Goal: Obtain resource: Download file/media

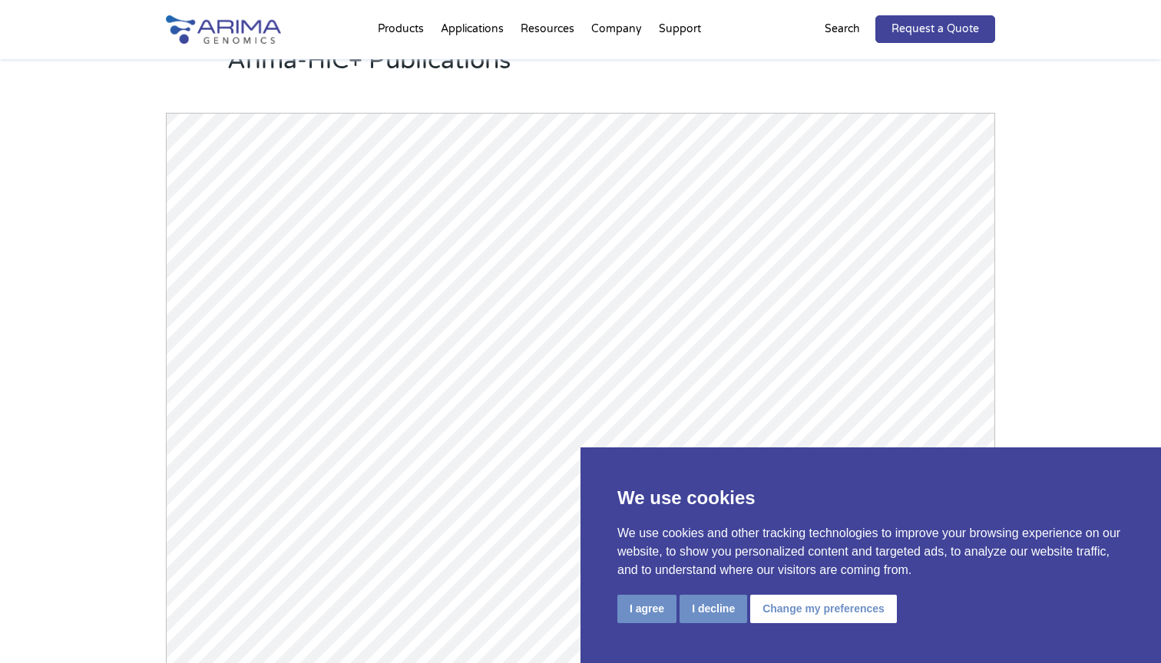
scroll to position [2138, 0]
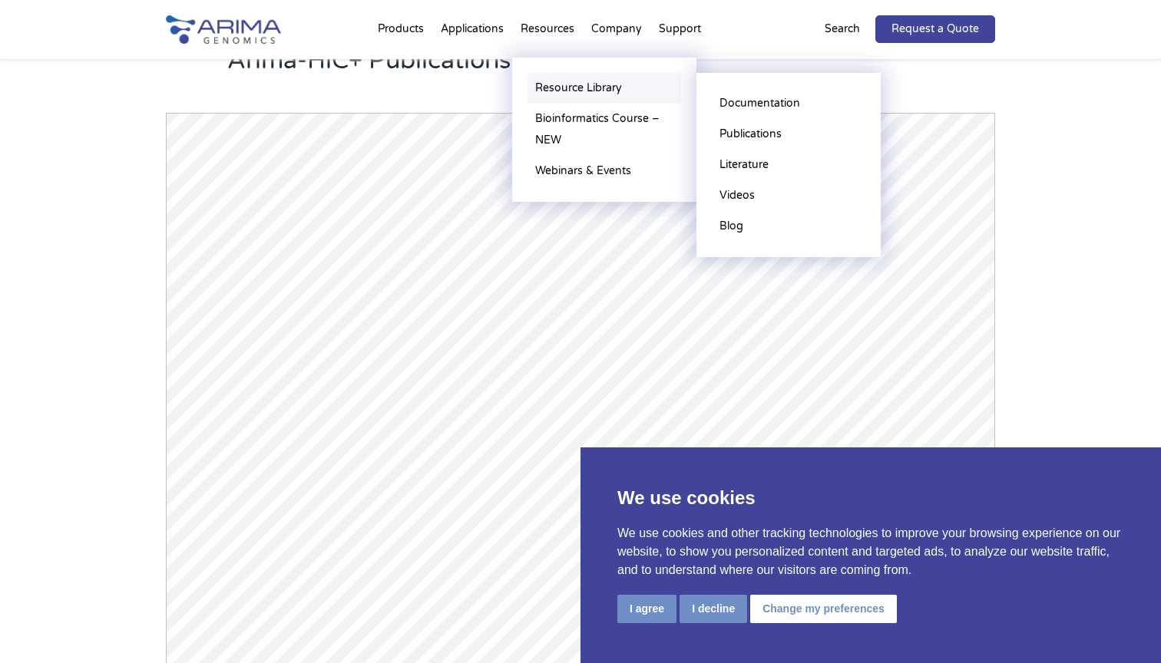
click at [593, 84] on link "Resource Library" at bounding box center [604, 88] width 154 height 31
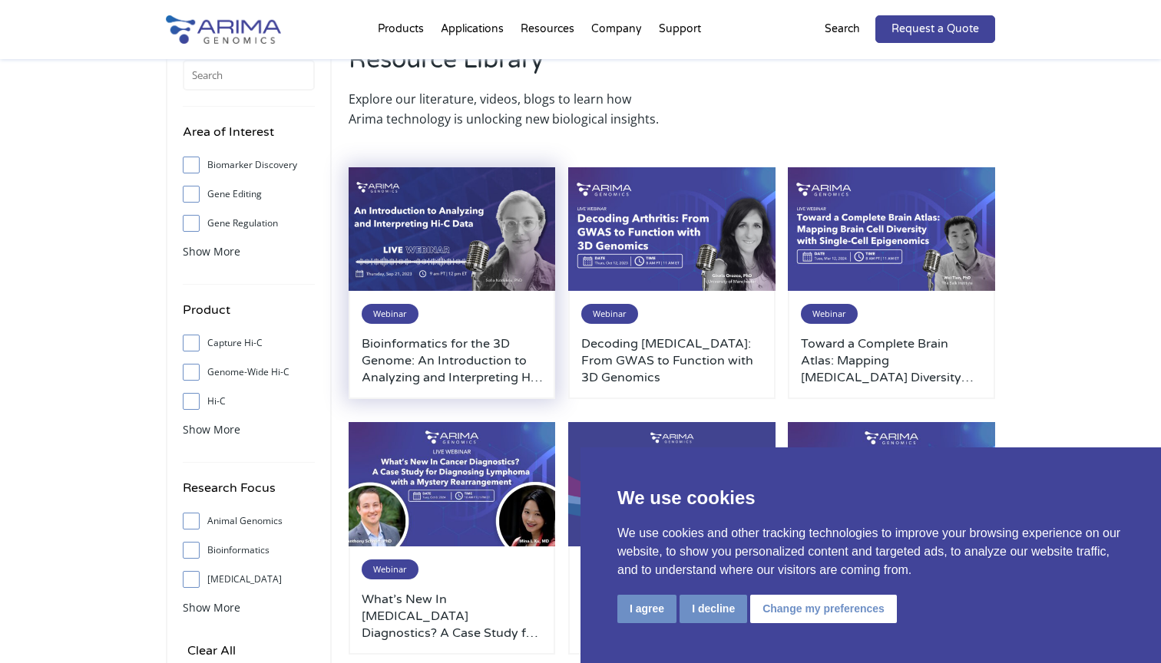
scroll to position [61, 0]
click at [190, 402] on input "Hi-C" at bounding box center [191, 401] width 10 height 10
checkbox input "true"
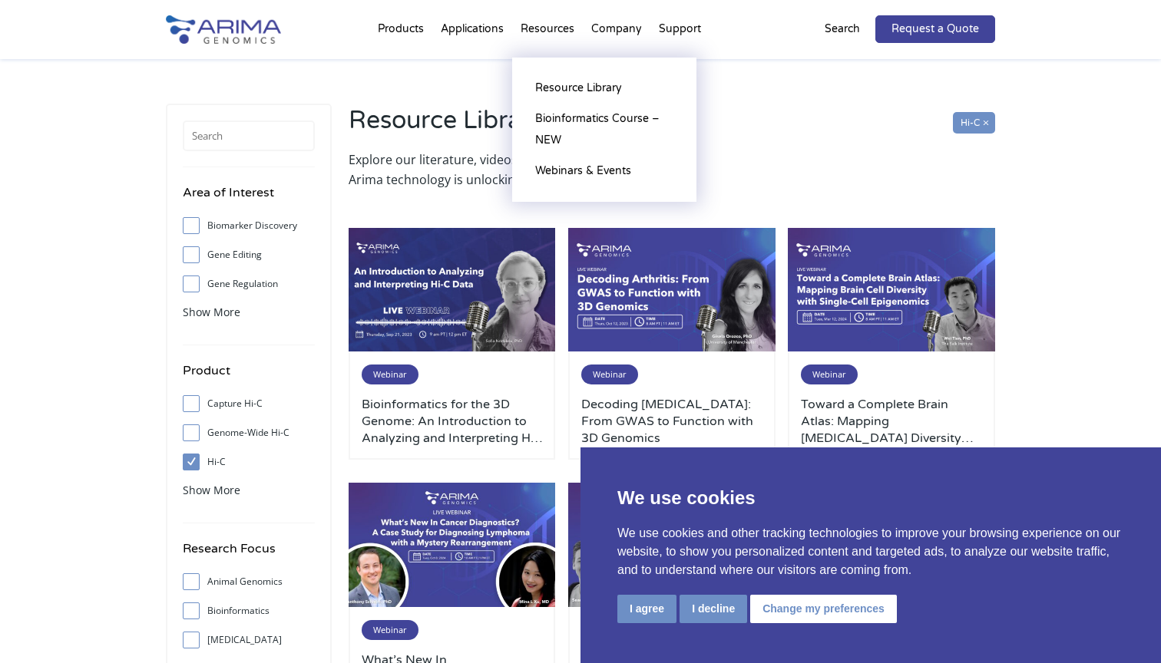
scroll to position [0, 0]
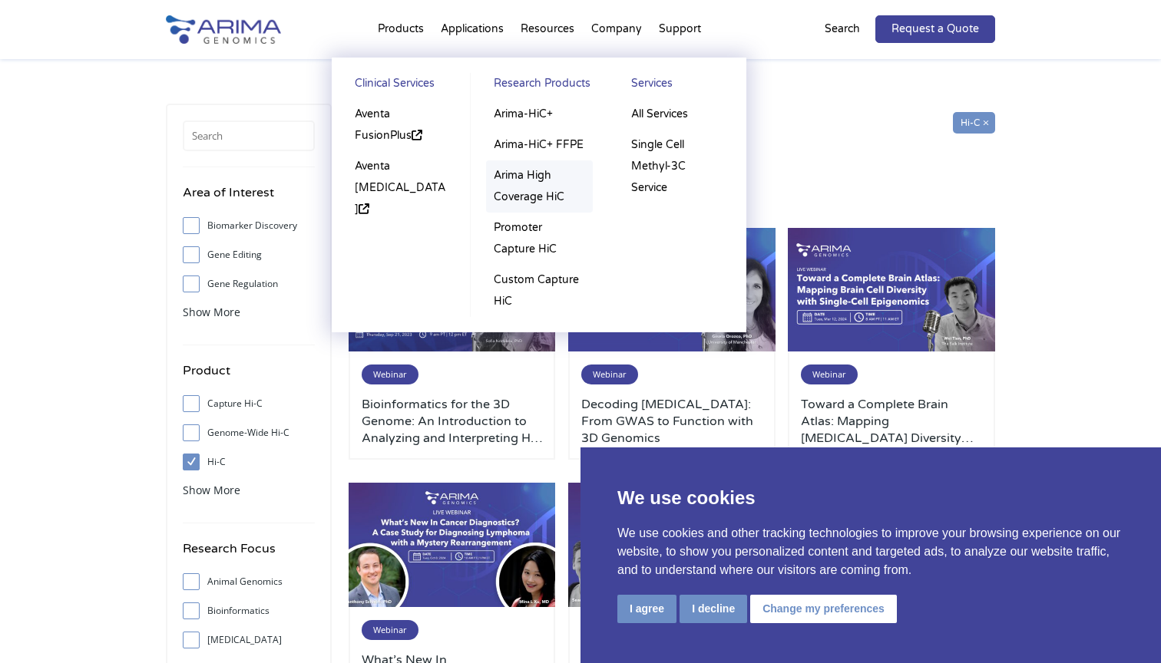
click at [521, 183] on link "Arima High Coverage HiC" at bounding box center [539, 186] width 107 height 52
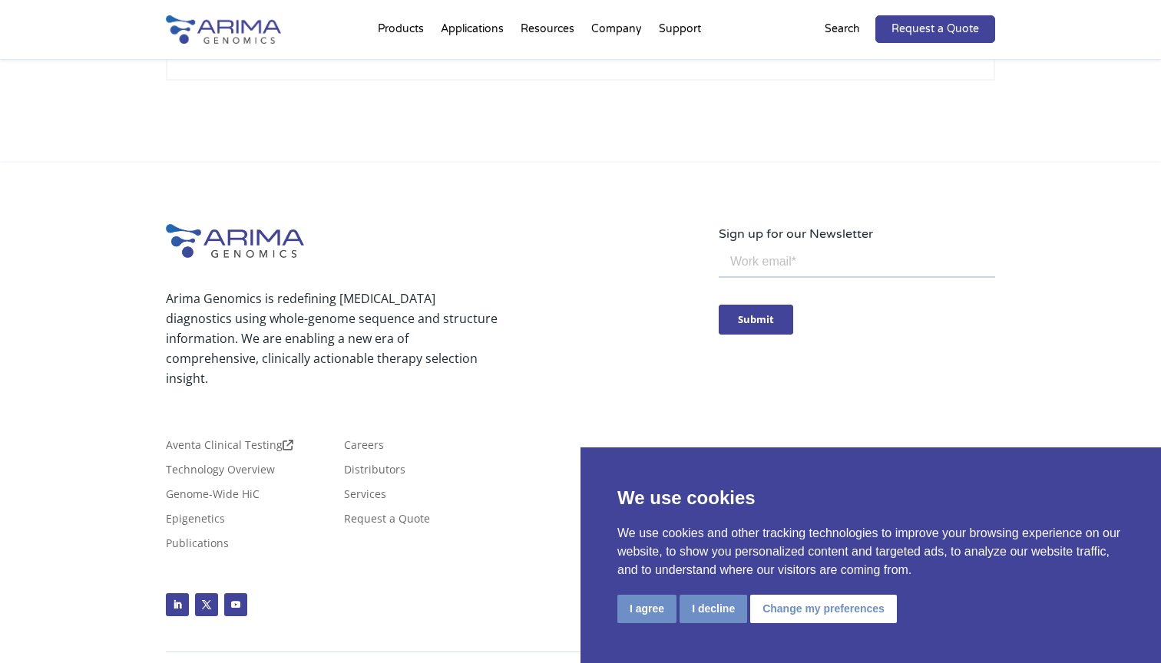
scroll to position [4819, 0]
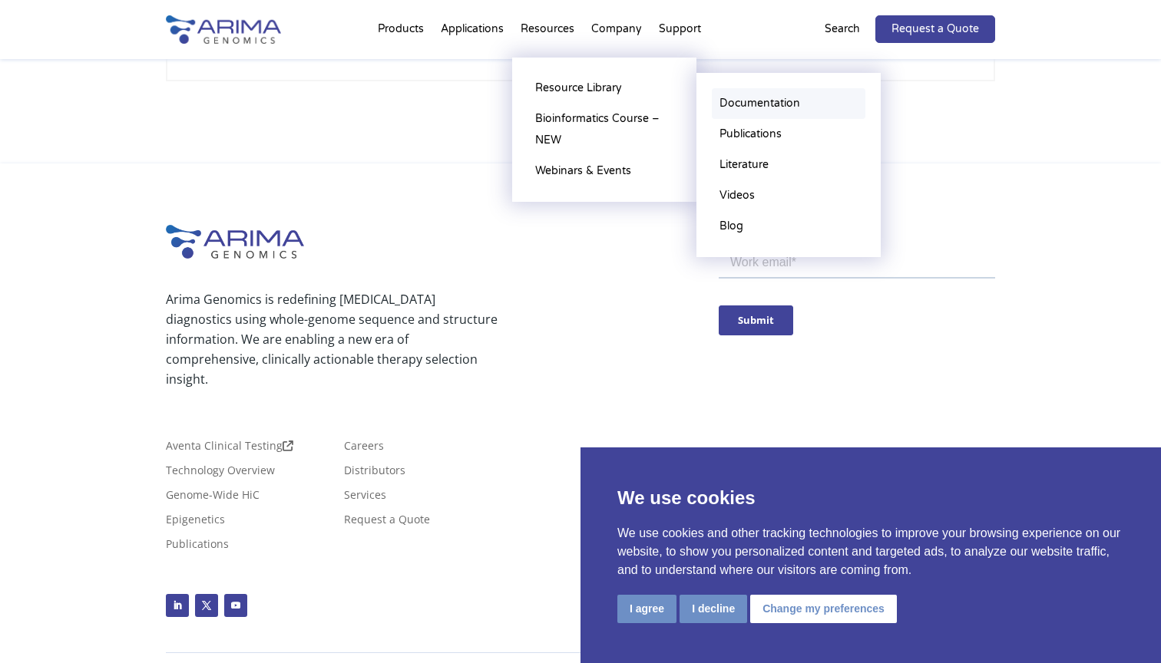
click at [736, 104] on link "Documentation" at bounding box center [789, 103] width 154 height 31
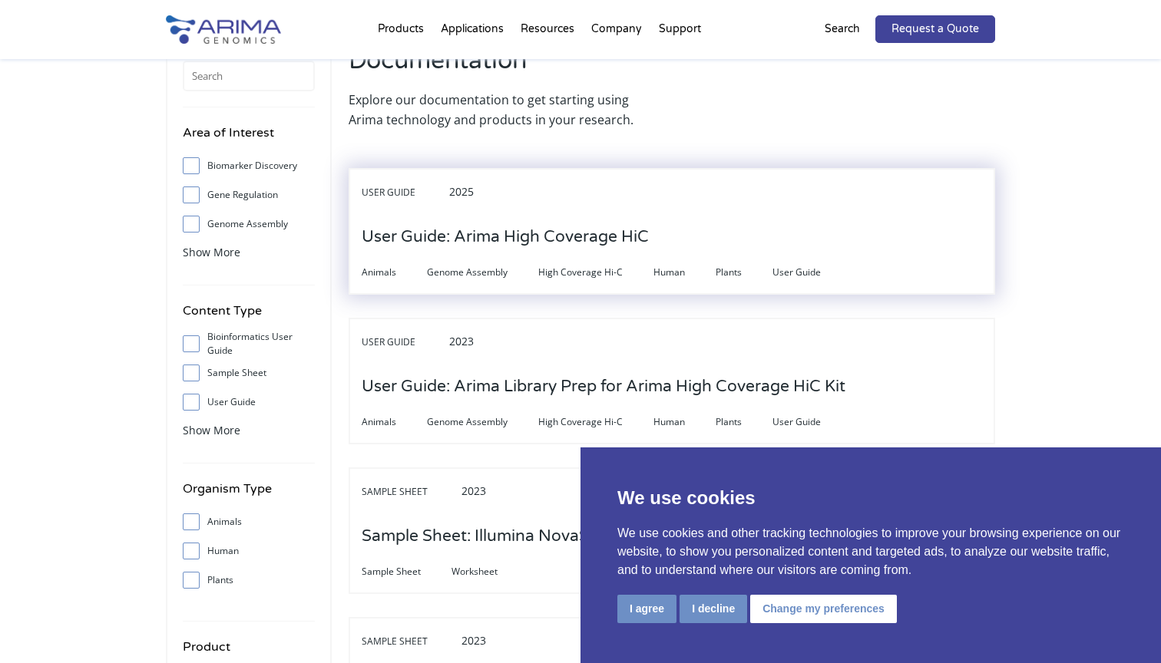
scroll to position [63, 0]
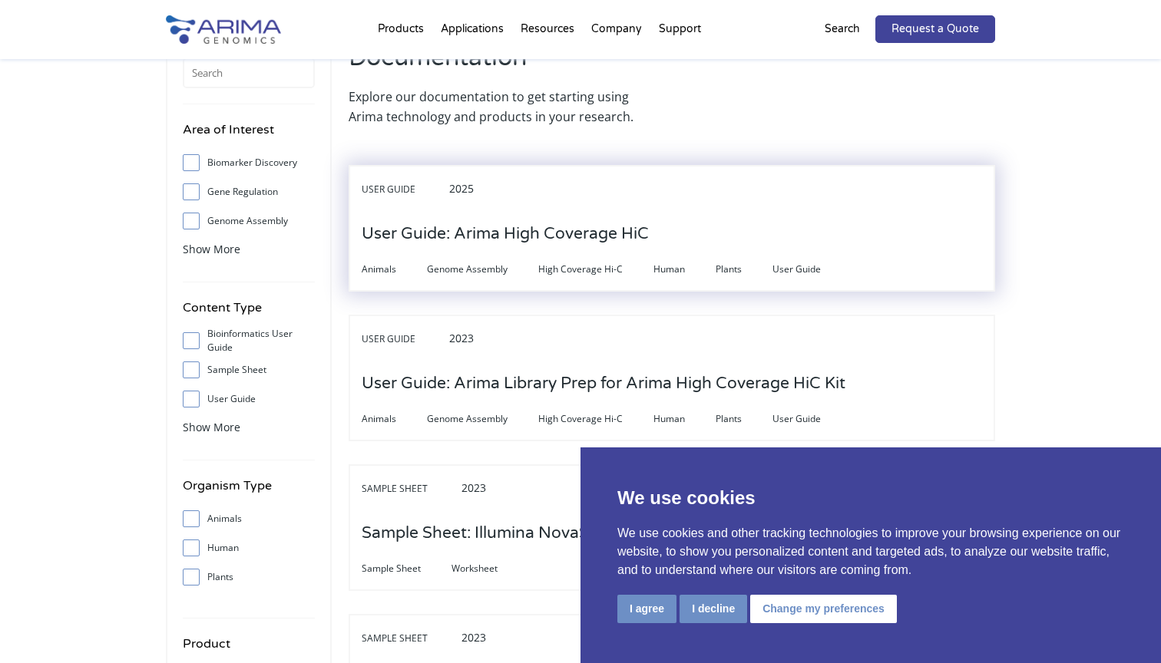
click at [527, 227] on h3 "User Guide: Arima High Coverage HiC" at bounding box center [505, 234] width 287 height 48
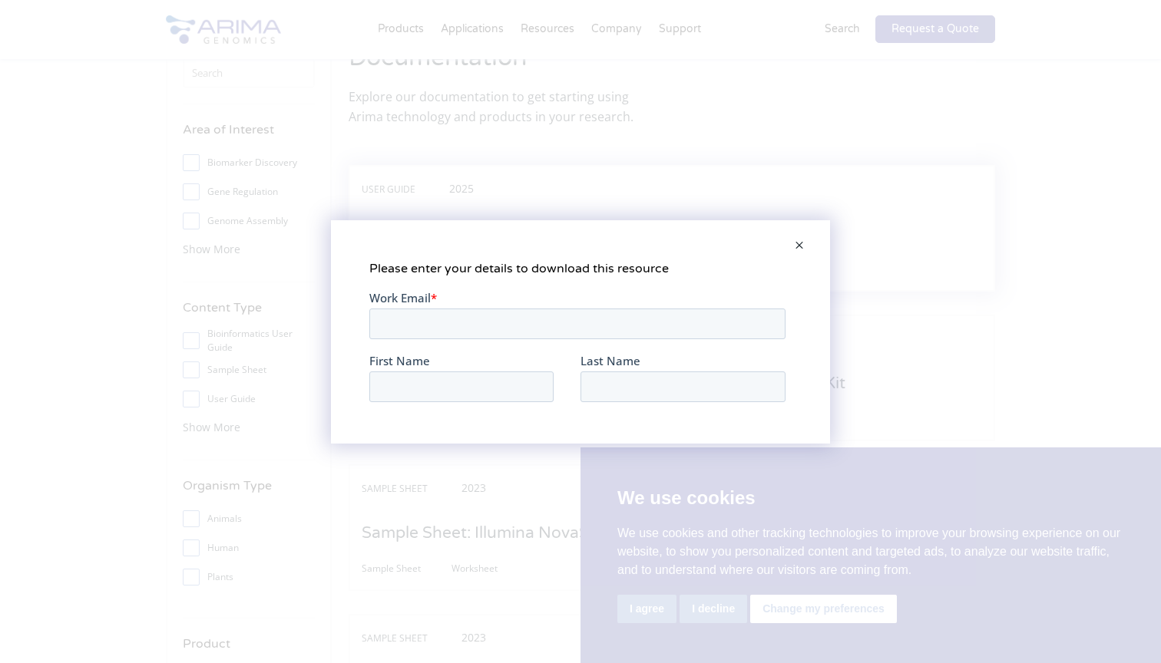
scroll to position [0, 0]
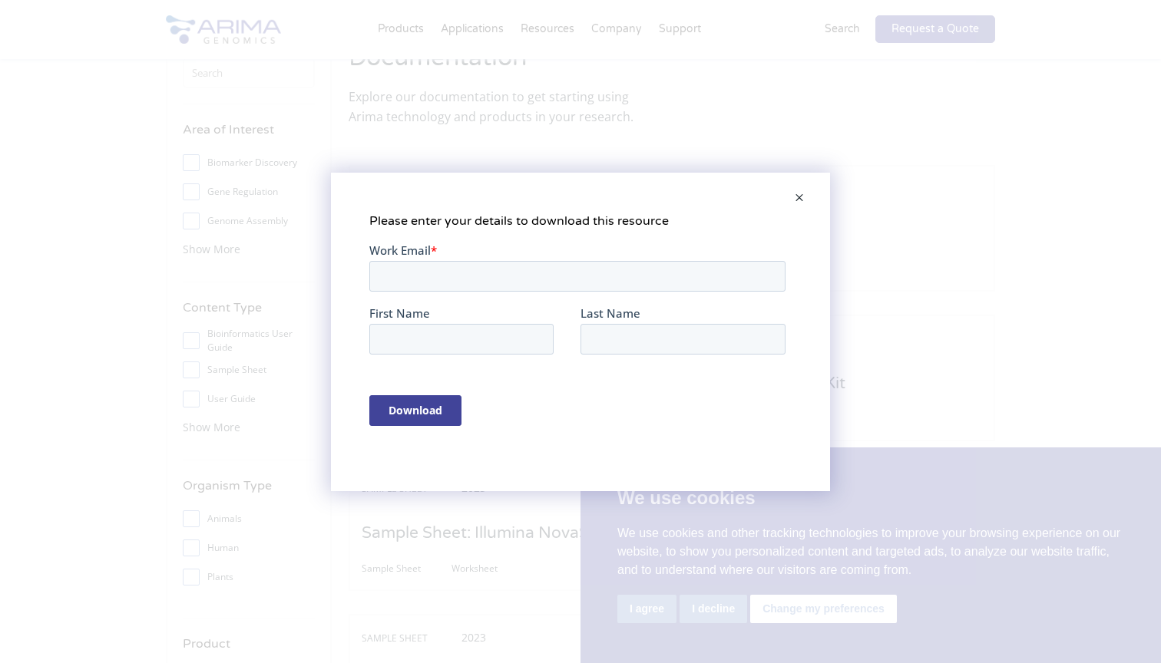
click at [797, 194] on span at bounding box center [799, 198] width 31 height 37
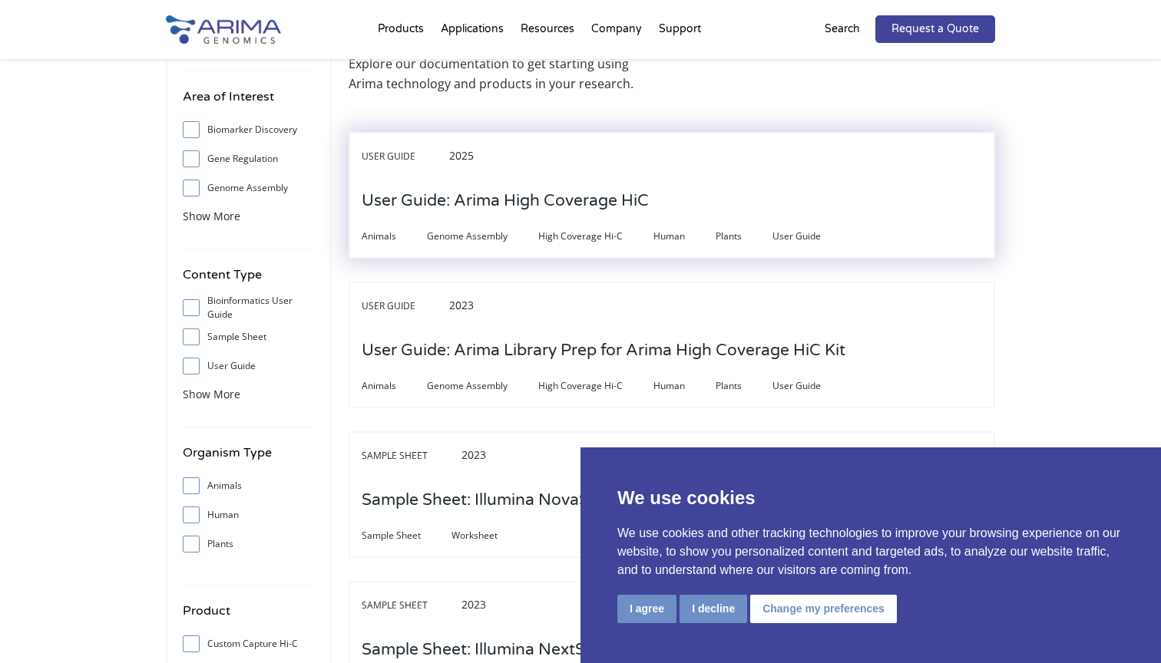
click at [675, 178] on div "User Guide 2025 User Guide: Arima High Coverage HiC Animals Genome Assembly Hig…" at bounding box center [671, 195] width 646 height 127
click at [570, 190] on h3 "User Guide: Arima High Coverage HiC" at bounding box center [505, 201] width 287 height 48
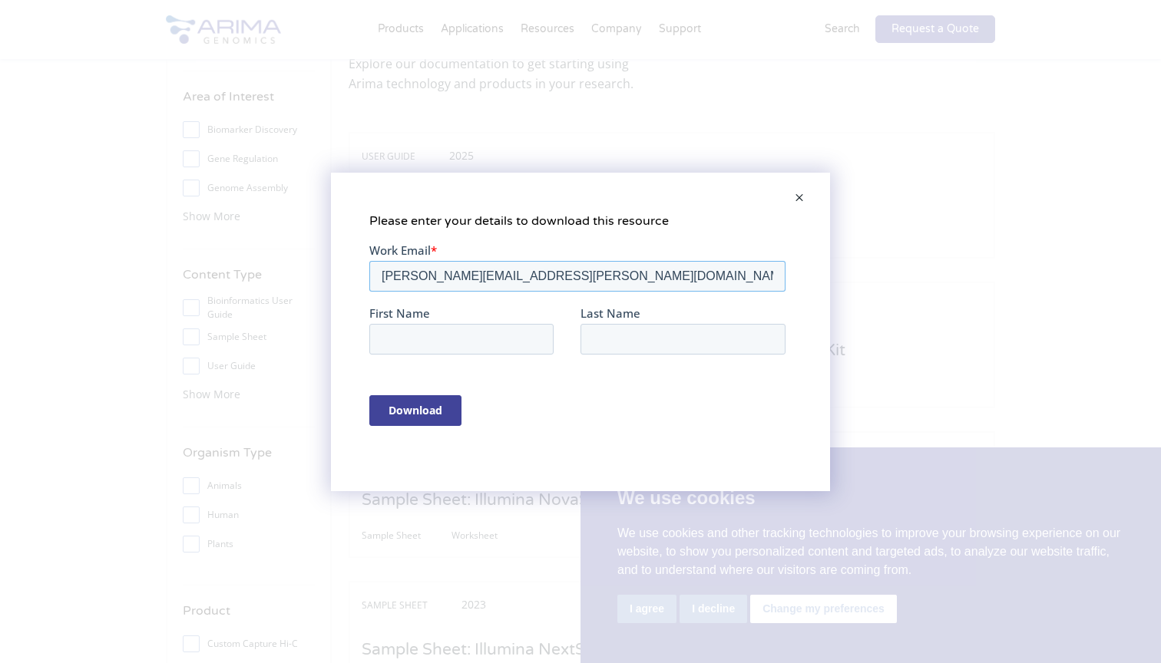
type input "ines.salhi@mnhn.fr"
type input "[PERSON_NAME]"
type input "Salhi"
click at [415, 410] on input "Download" at bounding box center [415, 410] width 92 height 31
click at [509, 251] on label "Work Email *" at bounding box center [580, 249] width 422 height 15
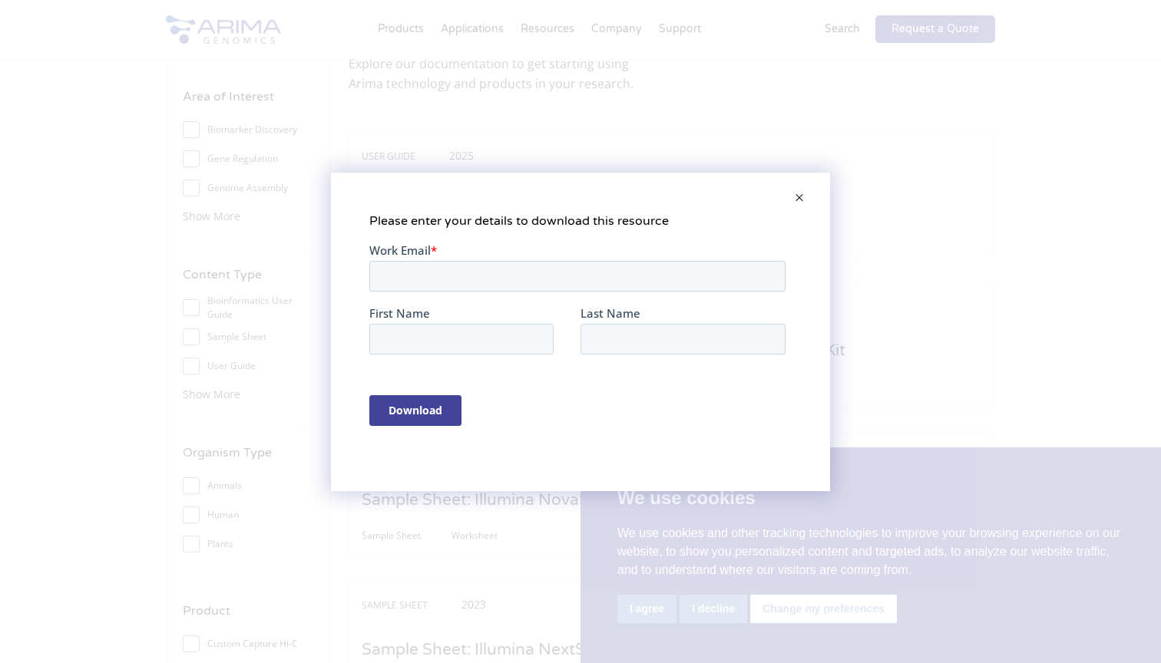
click at [509, 260] on input "Work Email *" at bounding box center [577, 275] width 416 height 31
type input "[EMAIL_ADDRESS][DOMAIN_NAME]"
type input "[PERSON_NAME]"
type input "salhi"
click at [426, 425] on div "Download" at bounding box center [580, 409] width 422 height 57
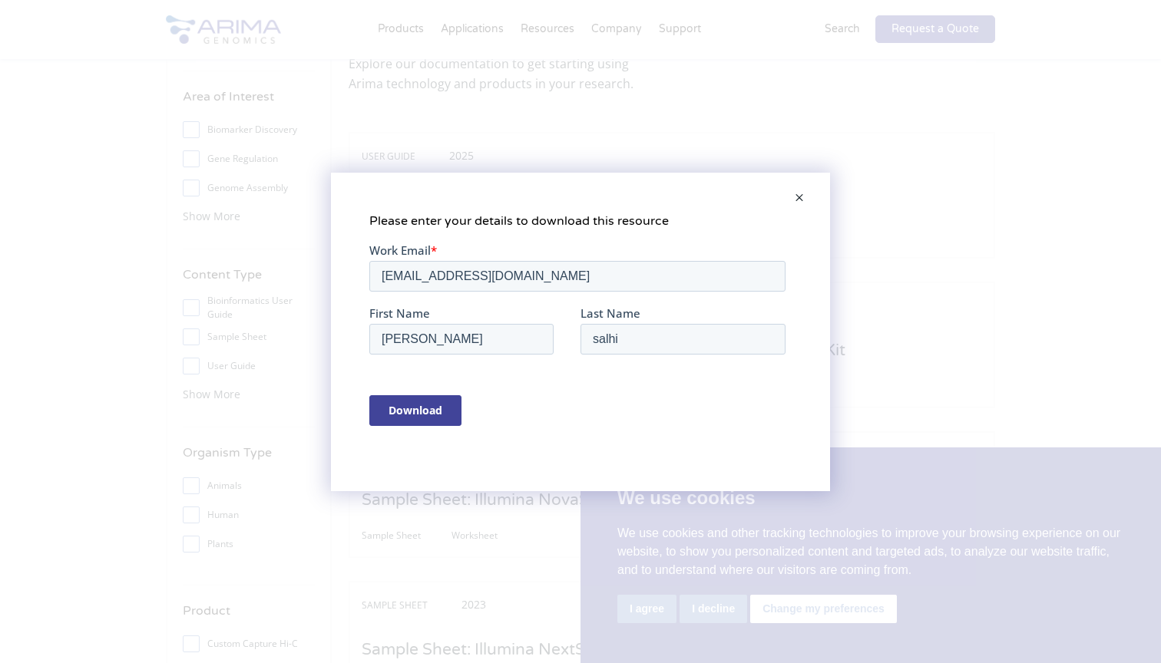
click at [429, 413] on input "Download" at bounding box center [415, 410] width 92 height 31
click at [797, 193] on span at bounding box center [799, 198] width 31 height 37
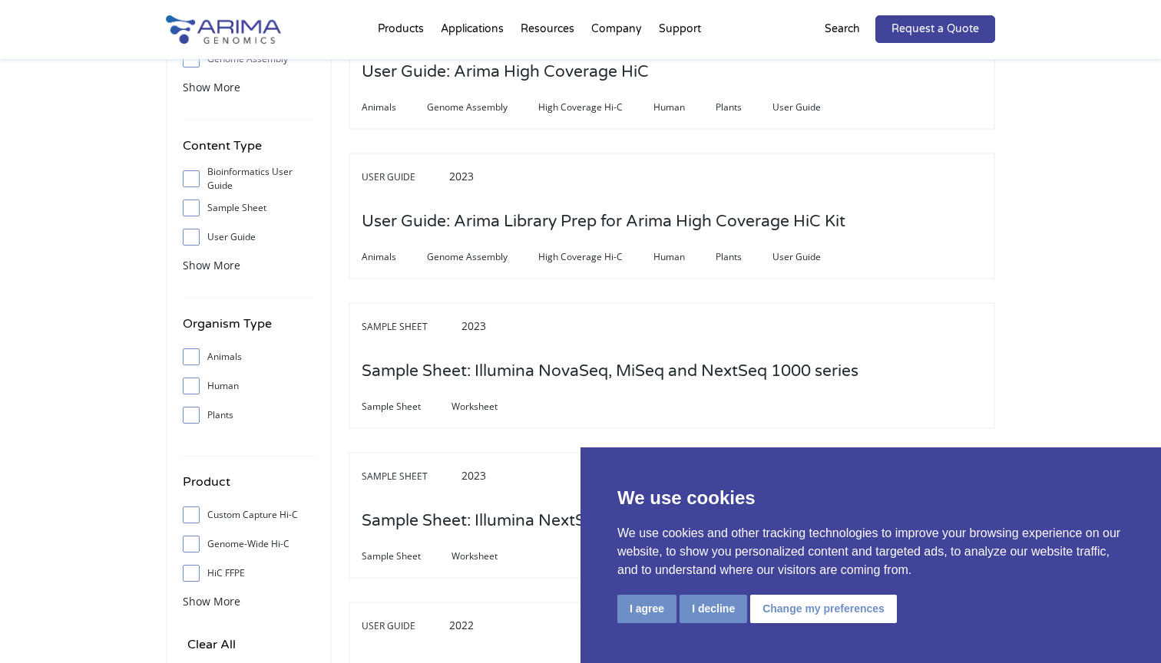
scroll to position [226, 0]
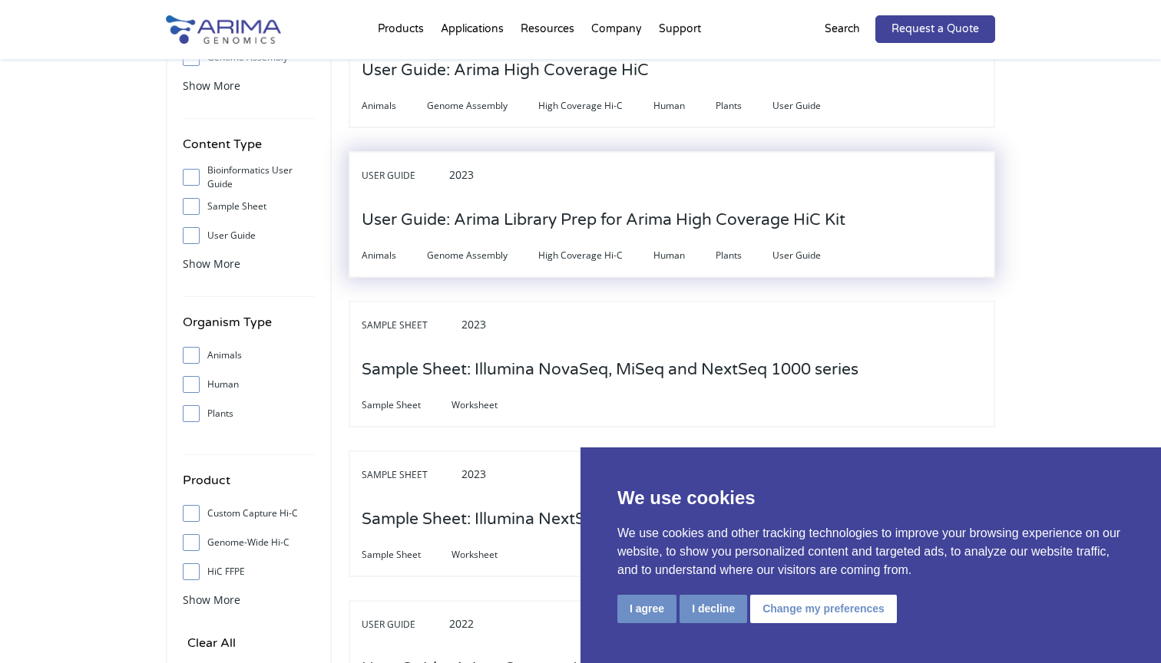
click at [529, 212] on h3 "User Guide: Arima Library Prep for Arima High Coverage HiC Kit" at bounding box center [604, 220] width 484 height 48
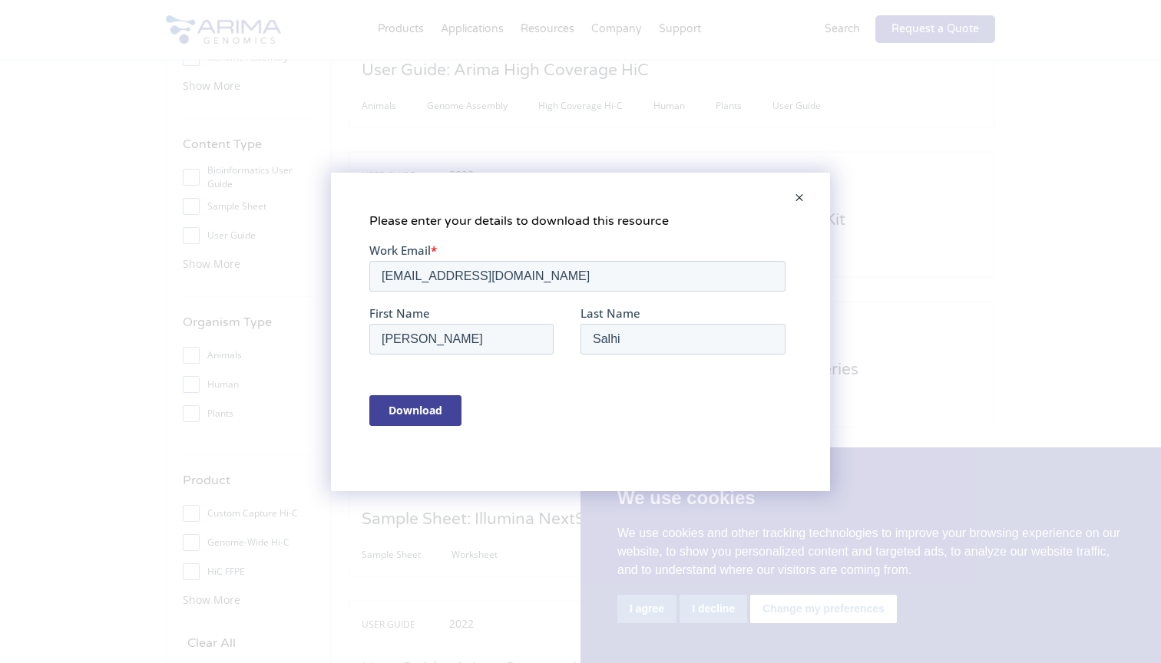
scroll to position [0, 0]
click at [801, 194] on span at bounding box center [799, 198] width 31 height 37
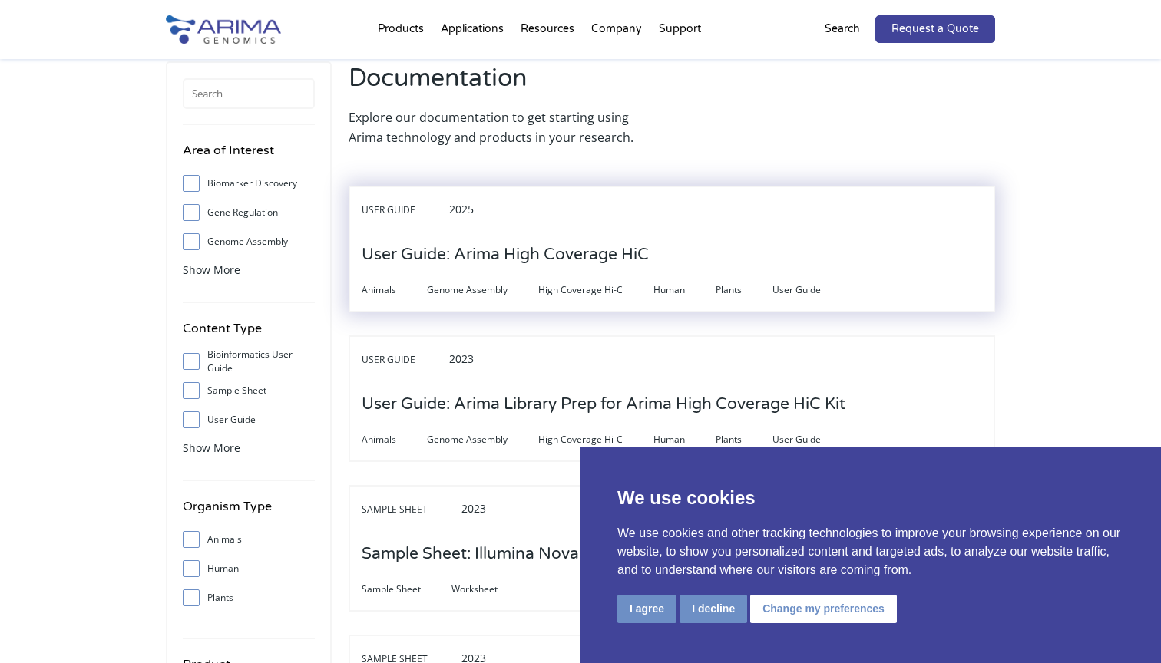
scroll to position [73, 0]
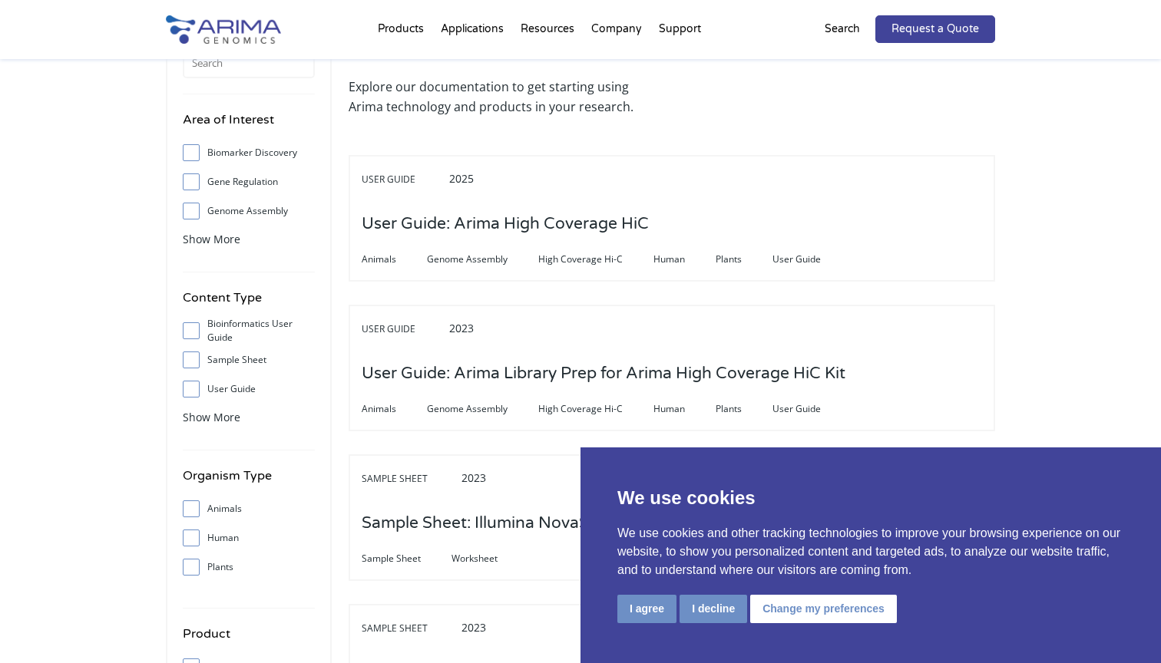
click at [641, 615] on button "I agree" at bounding box center [646, 609] width 59 height 28
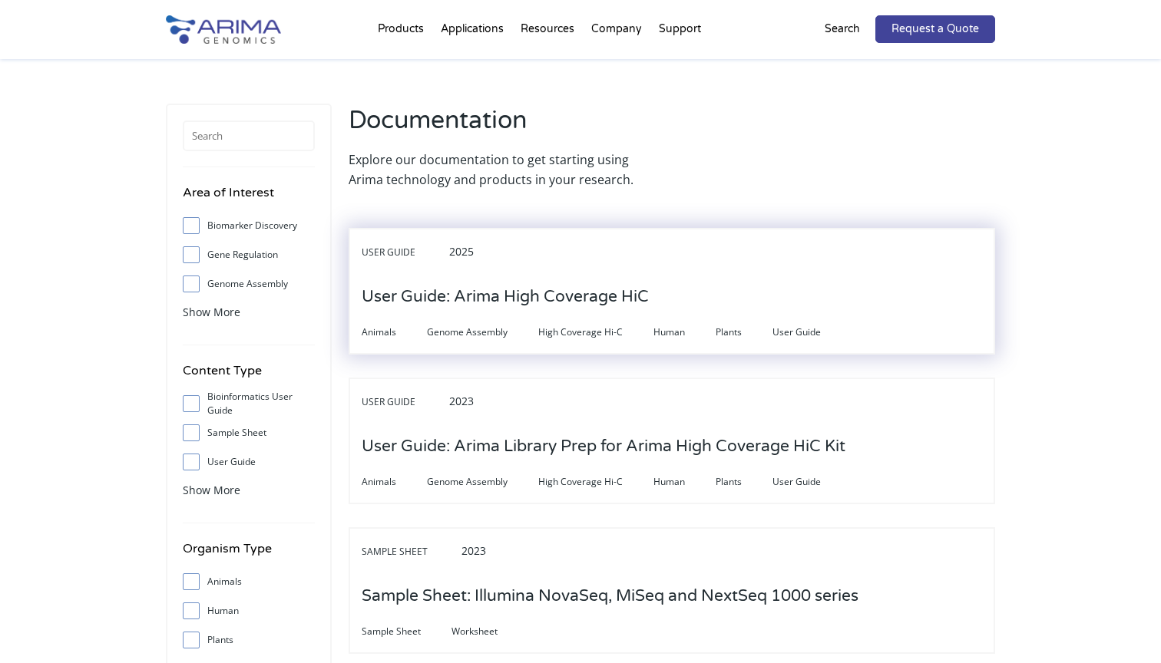
scroll to position [0, 0]
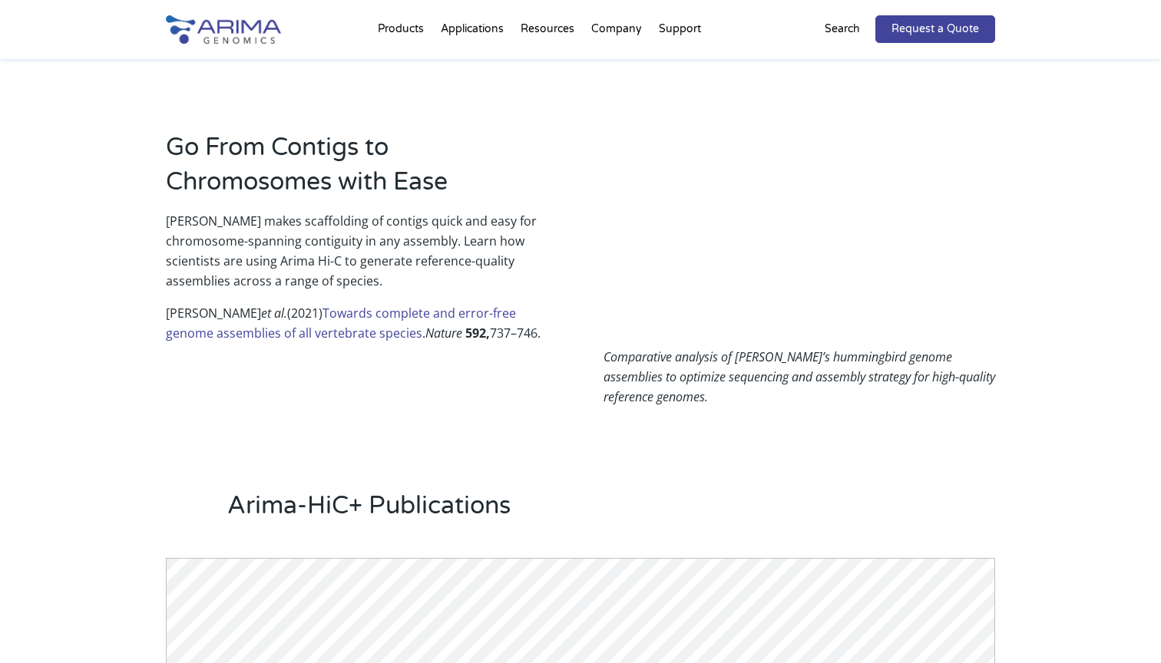
scroll to position [988, 0]
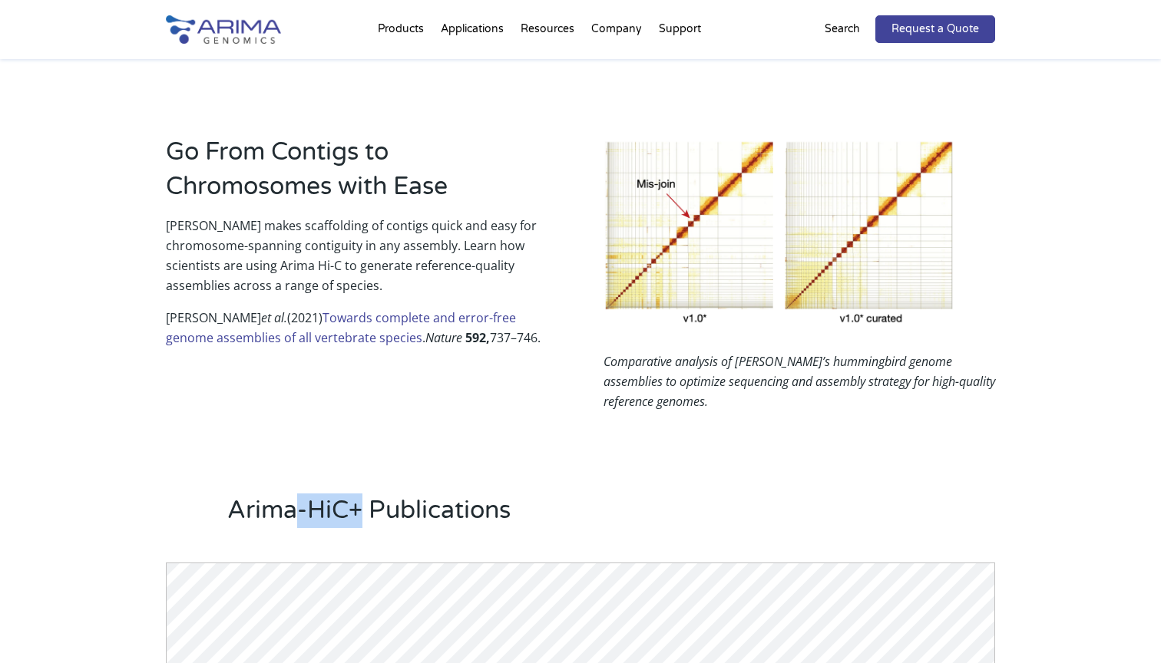
drag, startPoint x: 361, startPoint y: 500, endPoint x: 301, endPoint y: 500, distance: 59.9
click at [301, 500] on h2 "Arima-HiC+ Publications" at bounding box center [611, 517] width 768 height 46
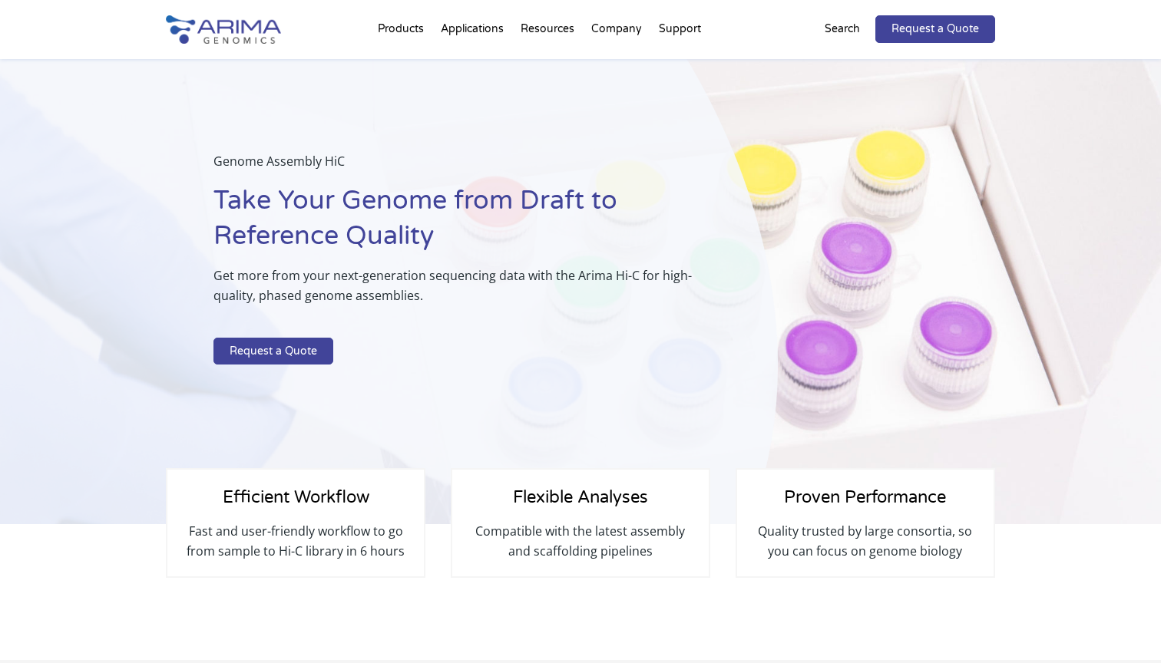
scroll to position [0, 0]
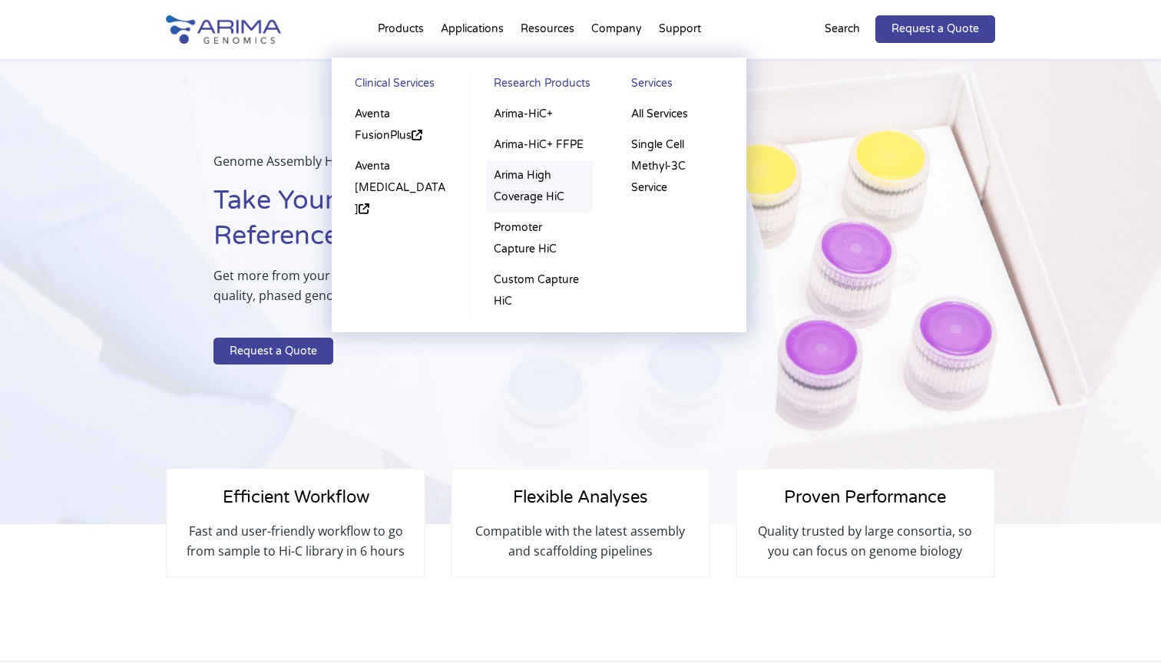
click at [520, 191] on link "Arima High Coverage HiC" at bounding box center [539, 186] width 107 height 52
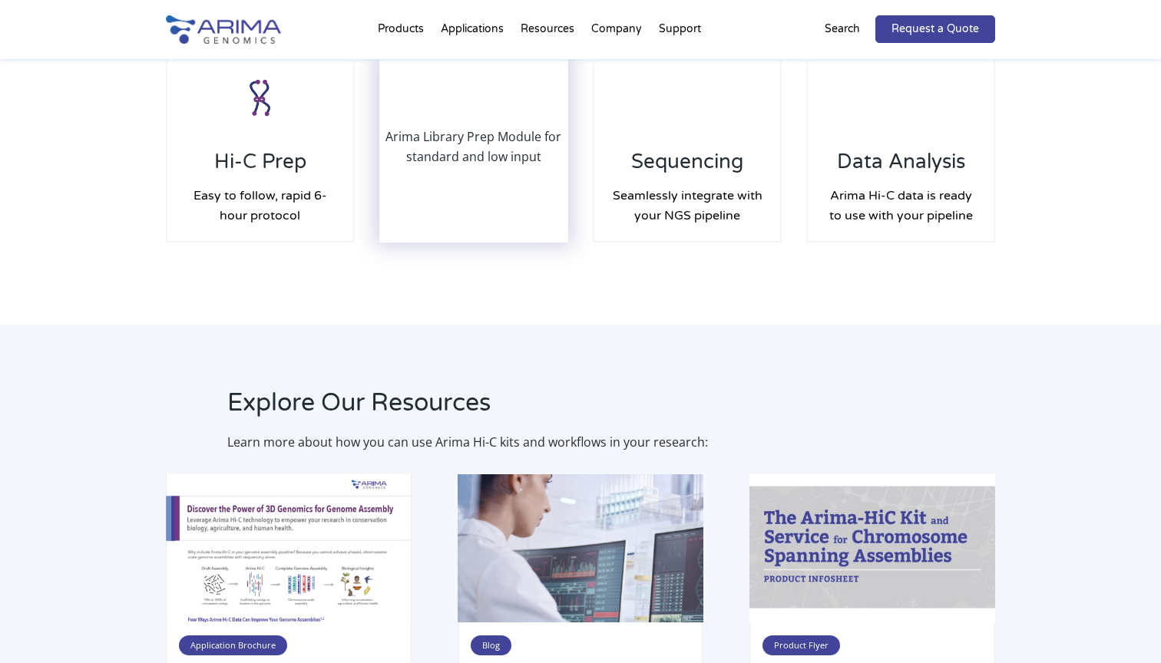
scroll to position [2397, 0]
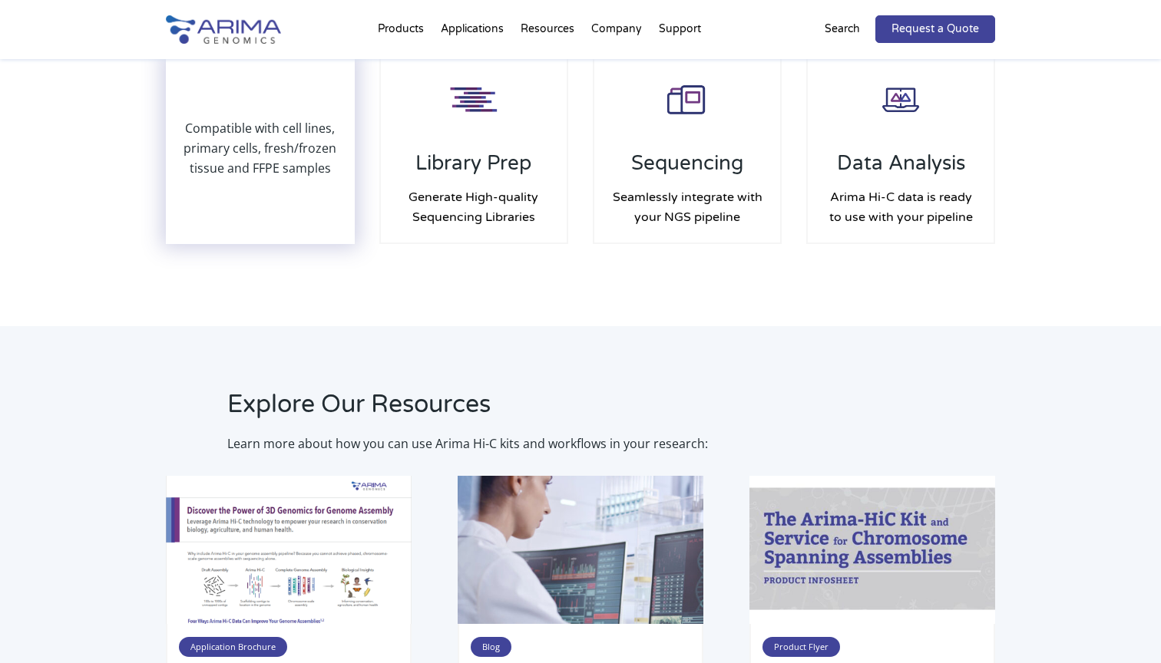
click at [259, 174] on div "Compatible with cell lines, primary cells, fresh/frozen tissue and FFPE samples" at bounding box center [260, 148] width 186 height 189
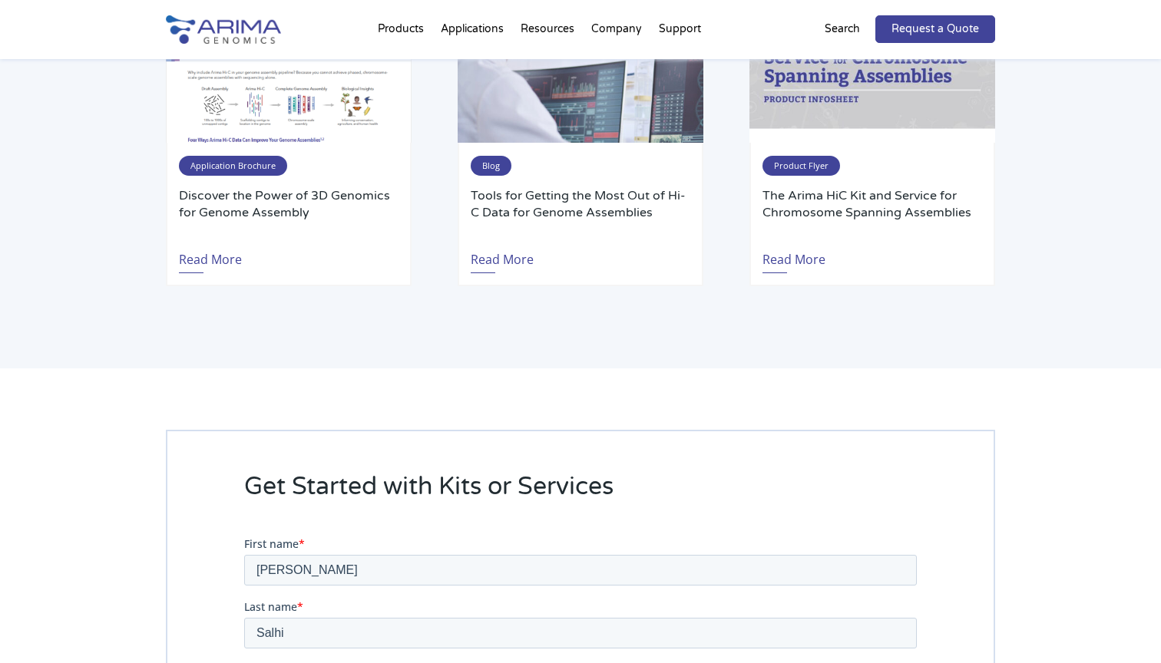
scroll to position [2841, 0]
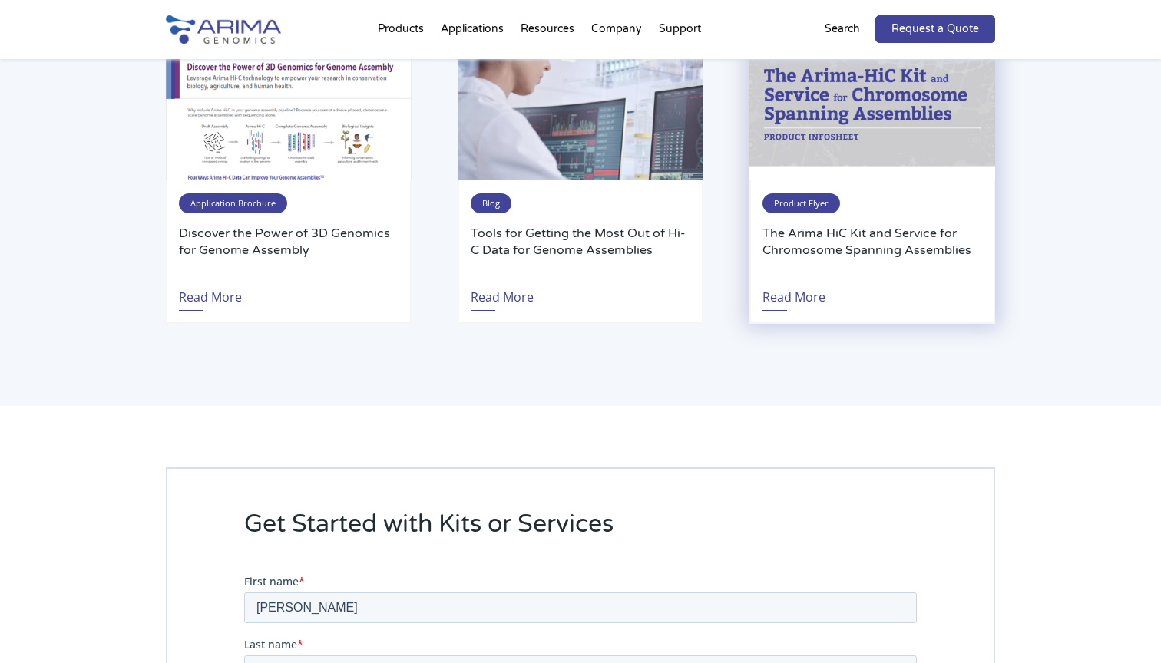
click at [805, 196] on span "Product Flyer" at bounding box center [801, 203] width 78 height 20
click at [795, 281] on link "Read More" at bounding box center [793, 293] width 63 height 35
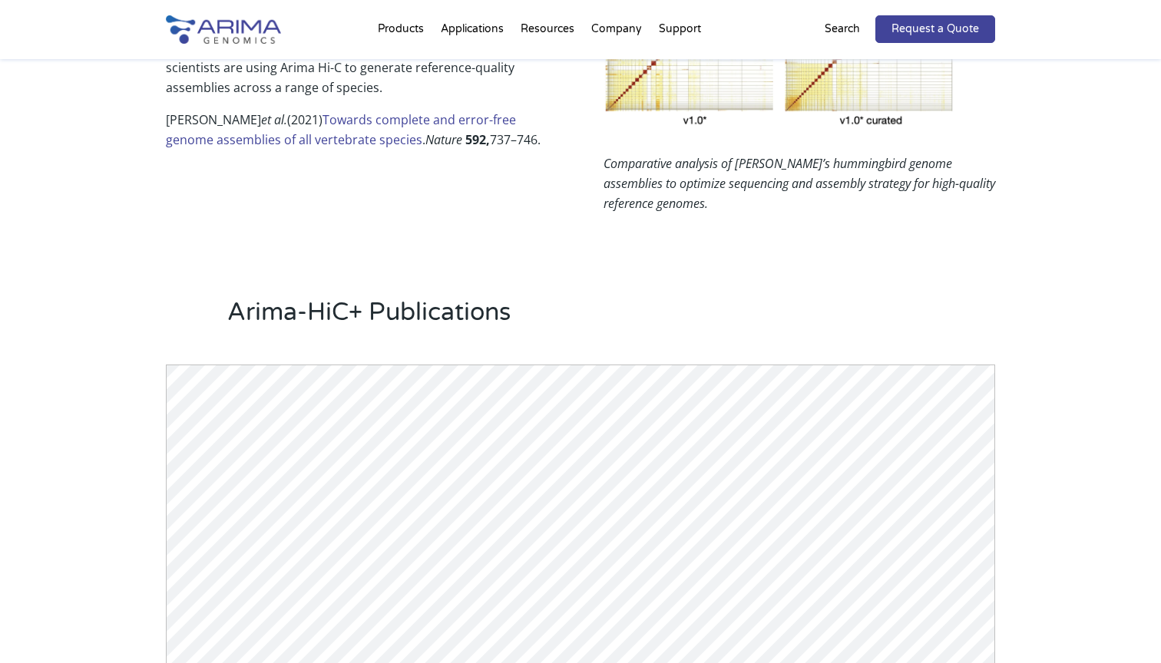
scroll to position [1143, 0]
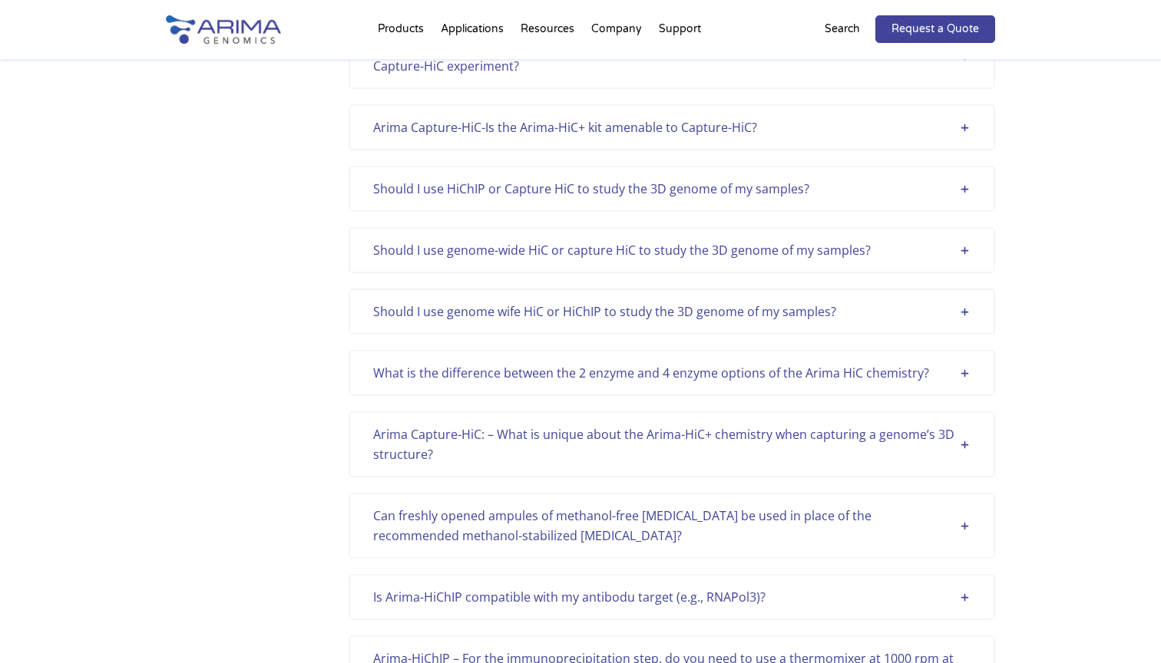
scroll to position [1920, 0]
click at [575, 319] on div "Should I use genome wife HiC or HiChIP to study the 3D genome of my samples?" at bounding box center [671, 312] width 597 height 20
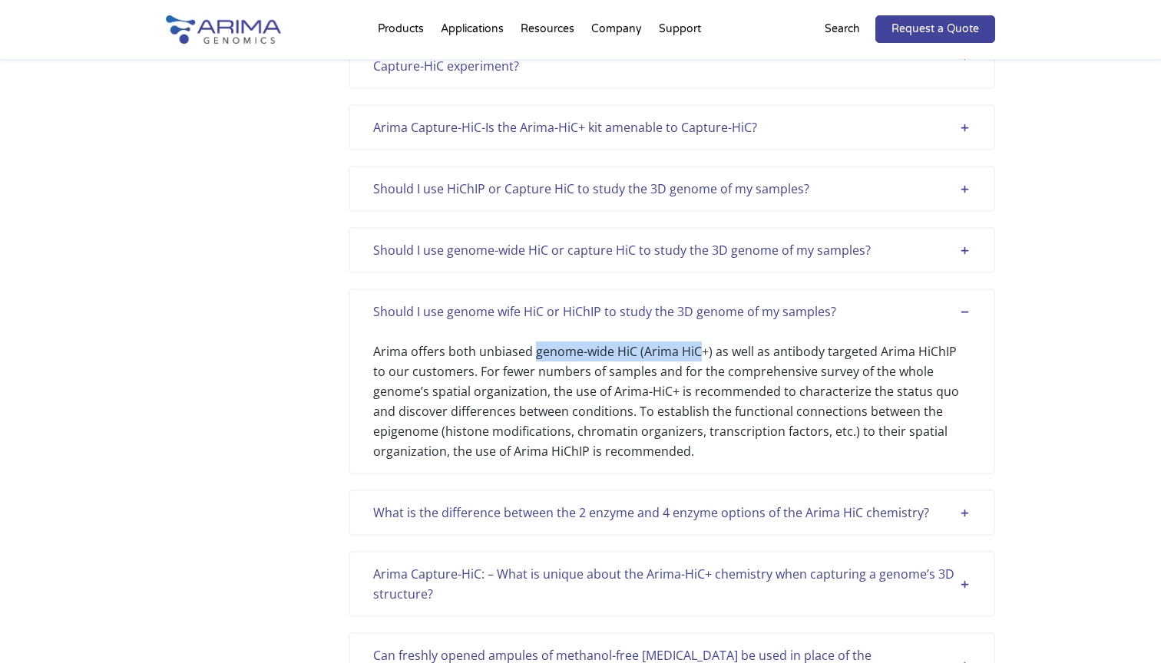
scroll to position [0, 0]
drag, startPoint x: 532, startPoint y: 357, endPoint x: 708, endPoint y: 352, distance: 176.6
click at [708, 352] on div "Arima offers both unbiased genome-wide HiC (Arima HiC+) as well as antibody tar…" at bounding box center [671, 392] width 597 height 140
click at [669, 365] on div "Arima offers both unbiased genome-wide HiC (Arima HiC+) as well as antibody tar…" at bounding box center [671, 392] width 597 height 140
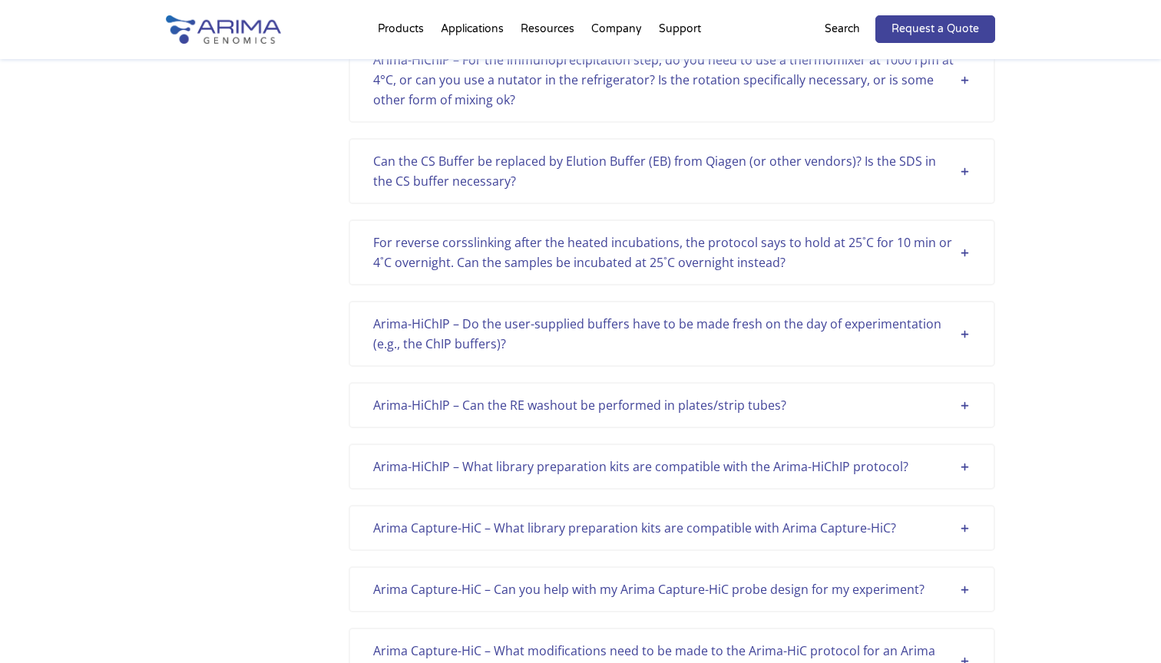
scroll to position [2665, 0]
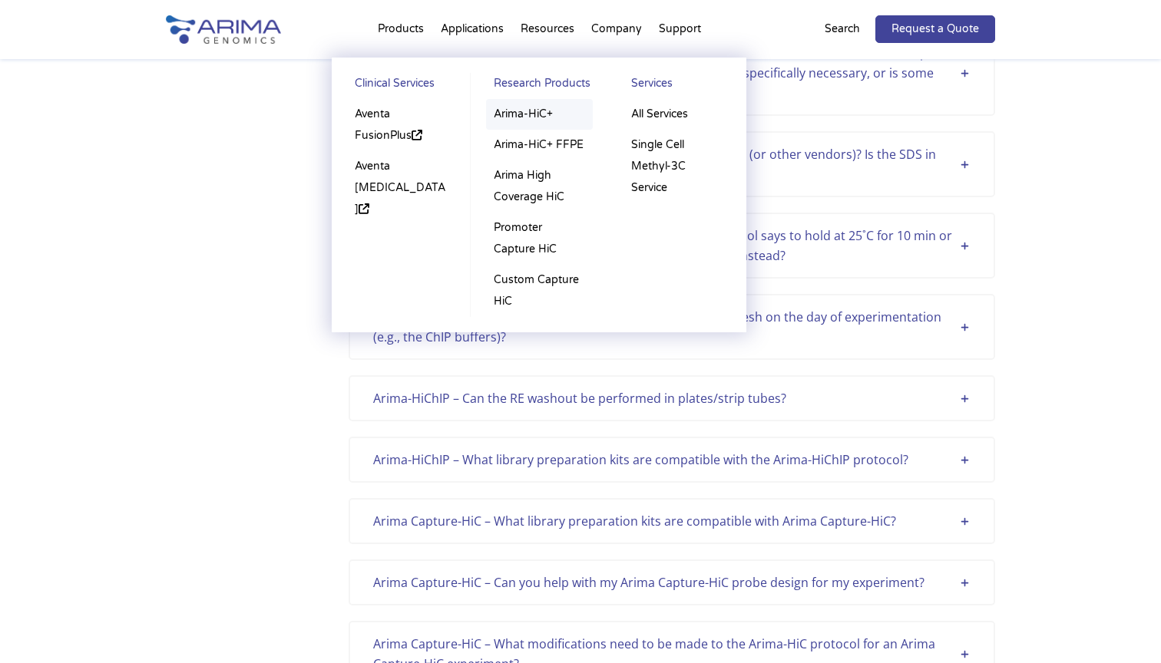
click at [512, 112] on link "Arima-HiC+" at bounding box center [539, 114] width 107 height 31
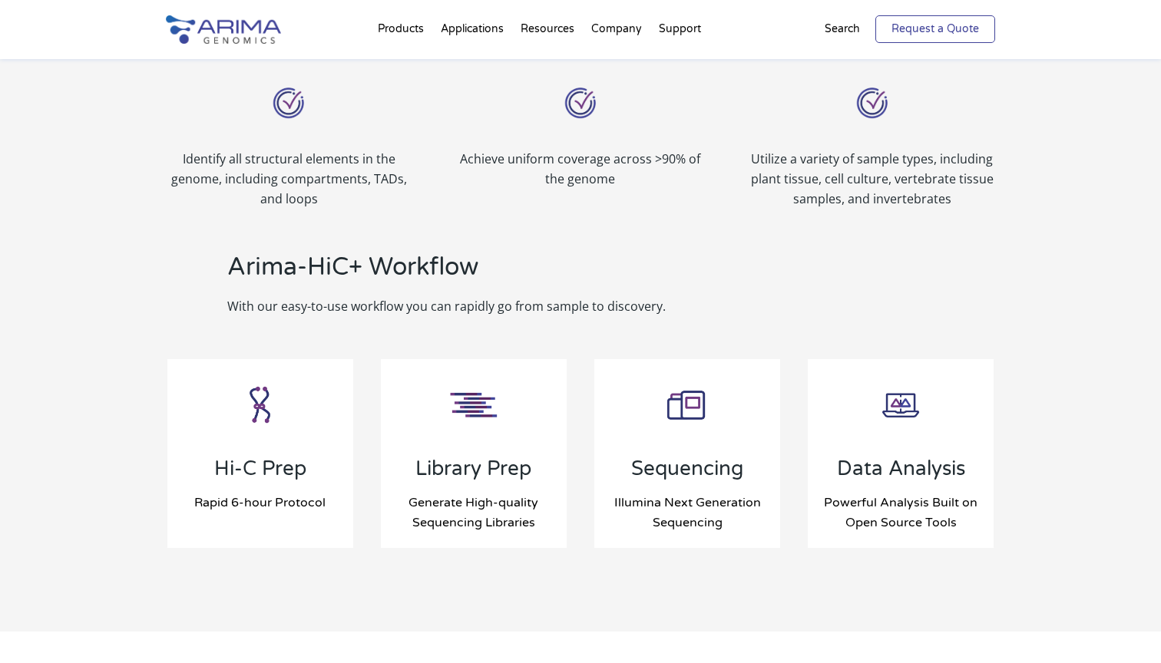
click at [888, 35] on link "Request a Quote" at bounding box center [935, 29] width 120 height 28
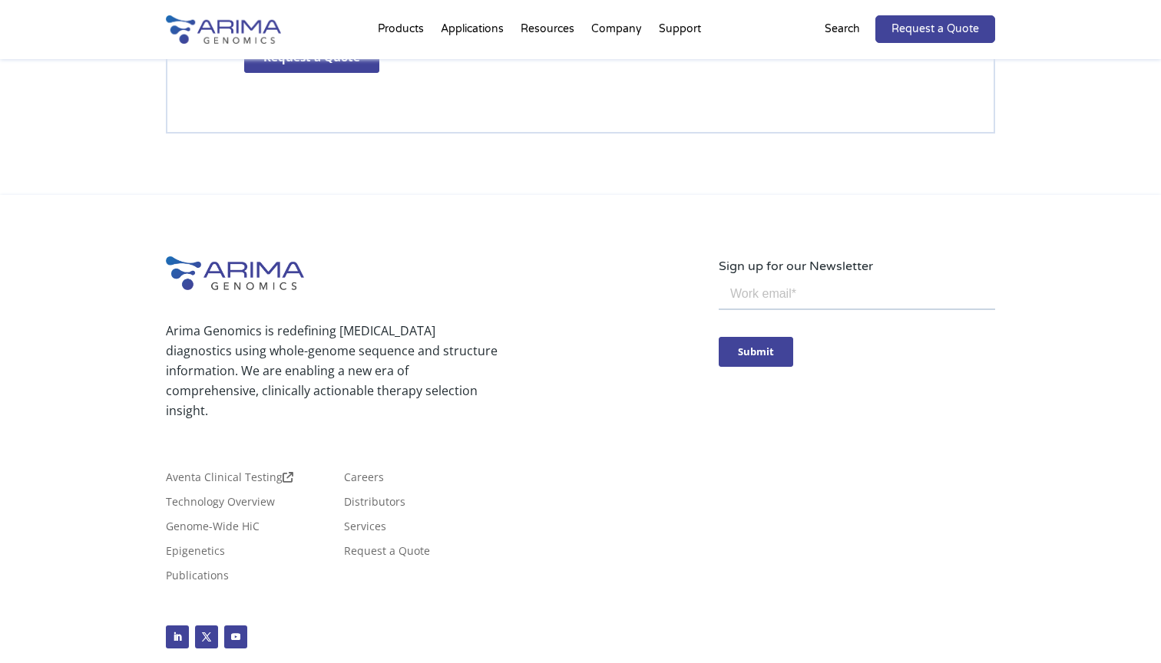
scroll to position [4585, 0]
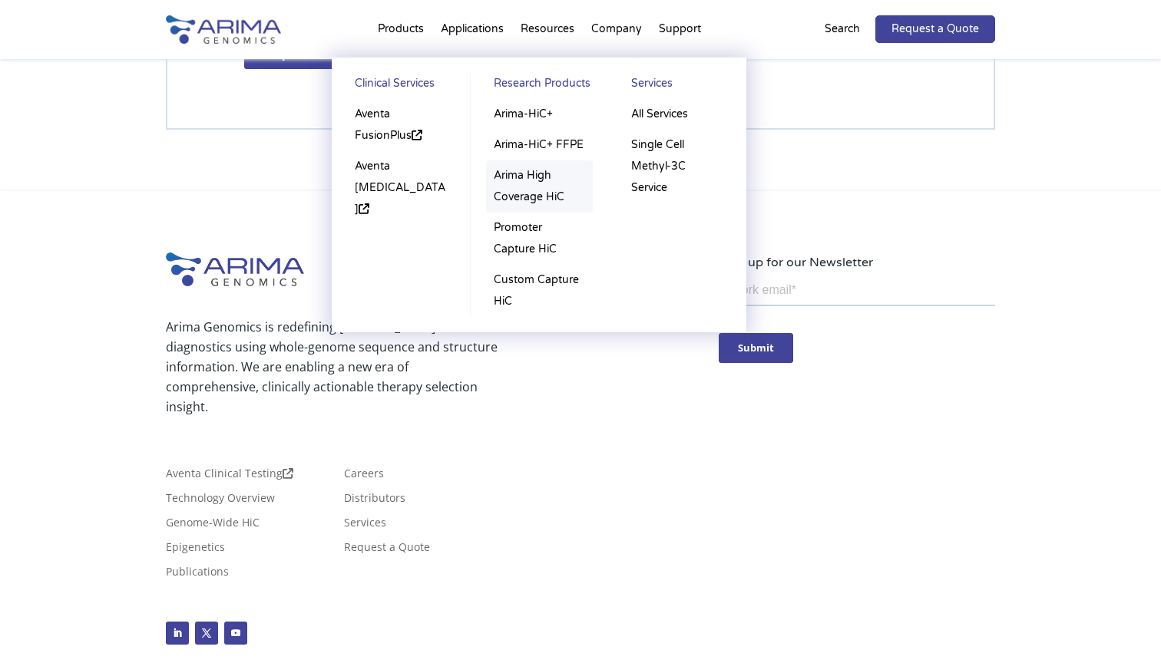
click at [532, 199] on link "Arima High Coverage HiC" at bounding box center [539, 186] width 107 height 52
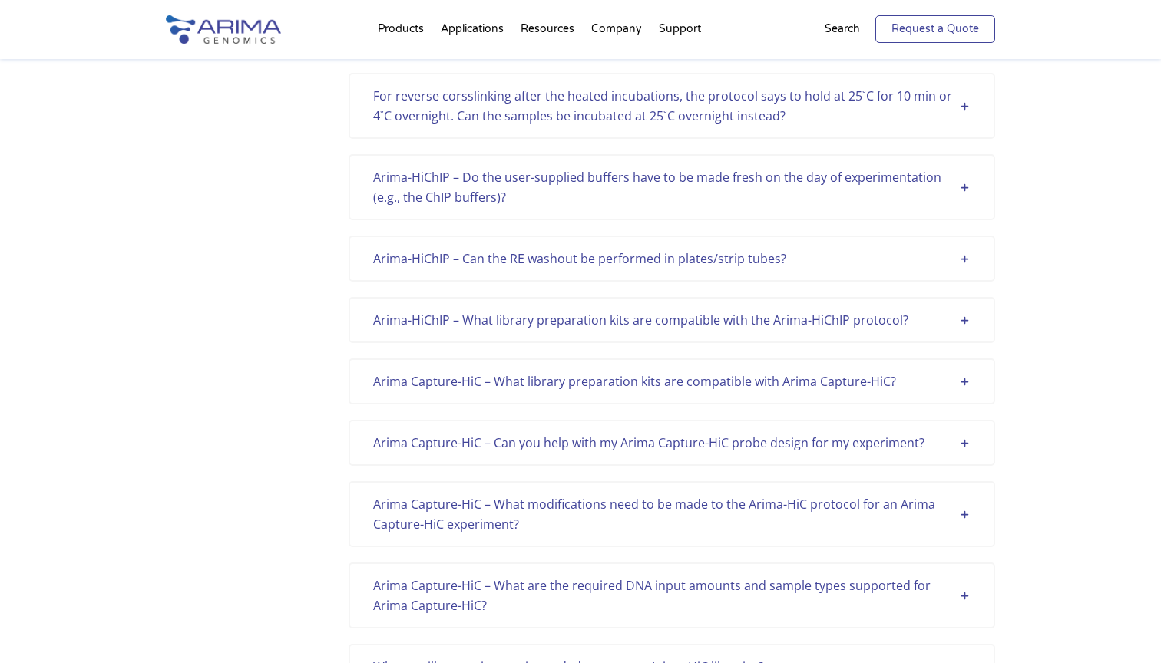
click at [944, 29] on link "Request a Quote" at bounding box center [935, 29] width 120 height 28
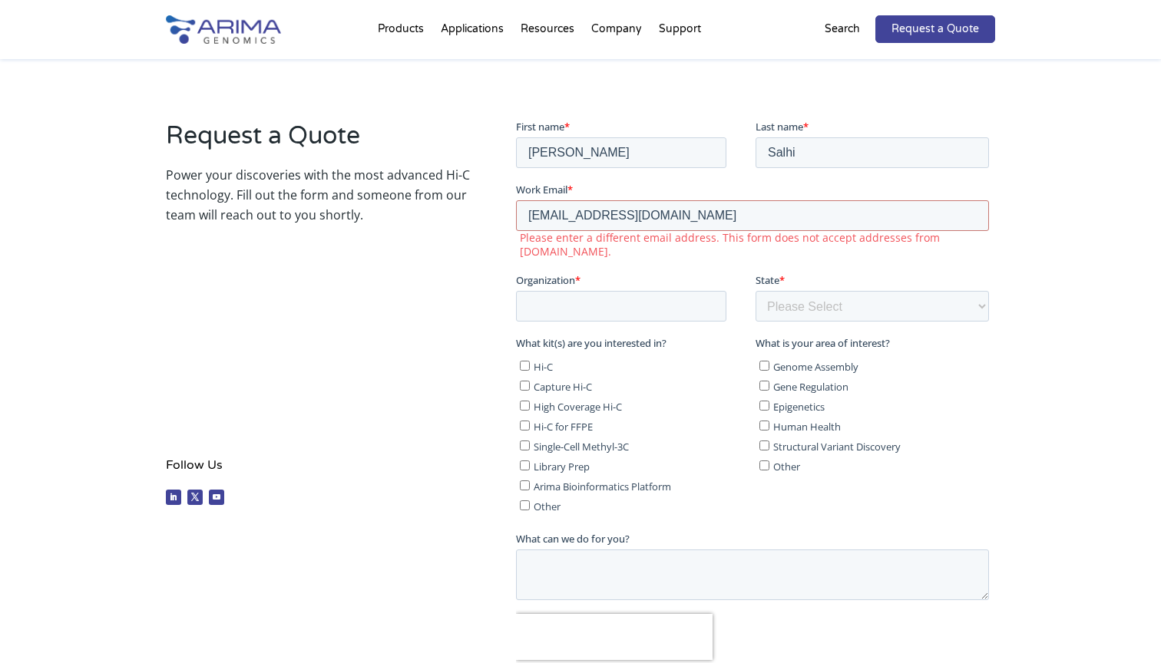
scroll to position [237, 0]
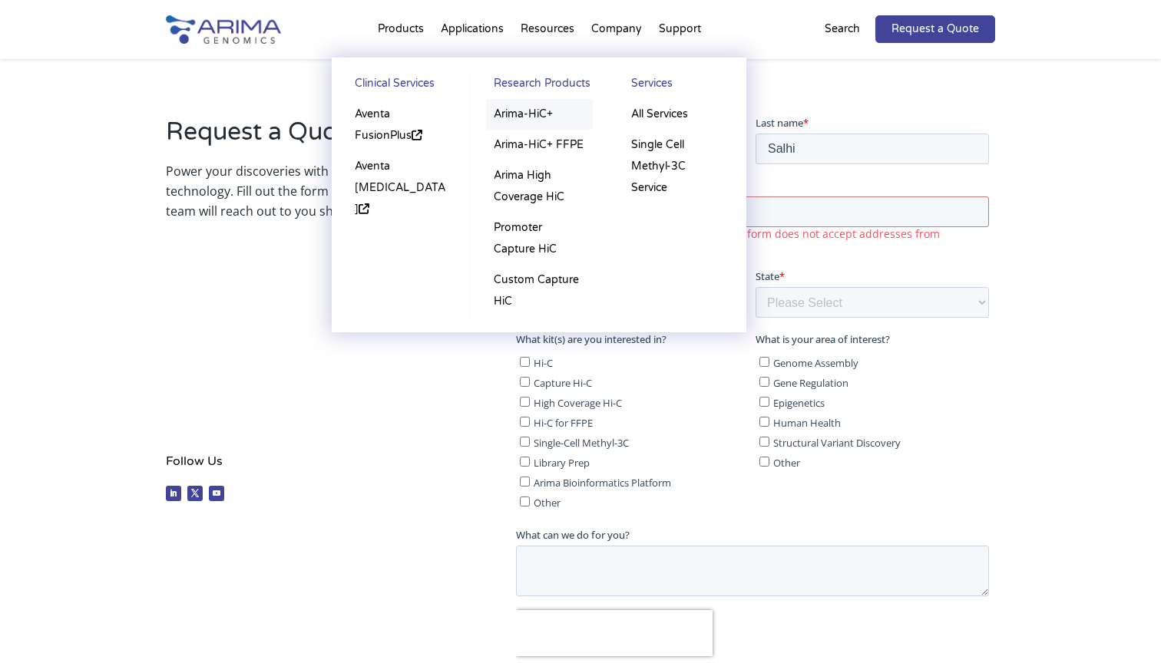
click at [504, 116] on link "Arima-HiC+" at bounding box center [539, 114] width 107 height 31
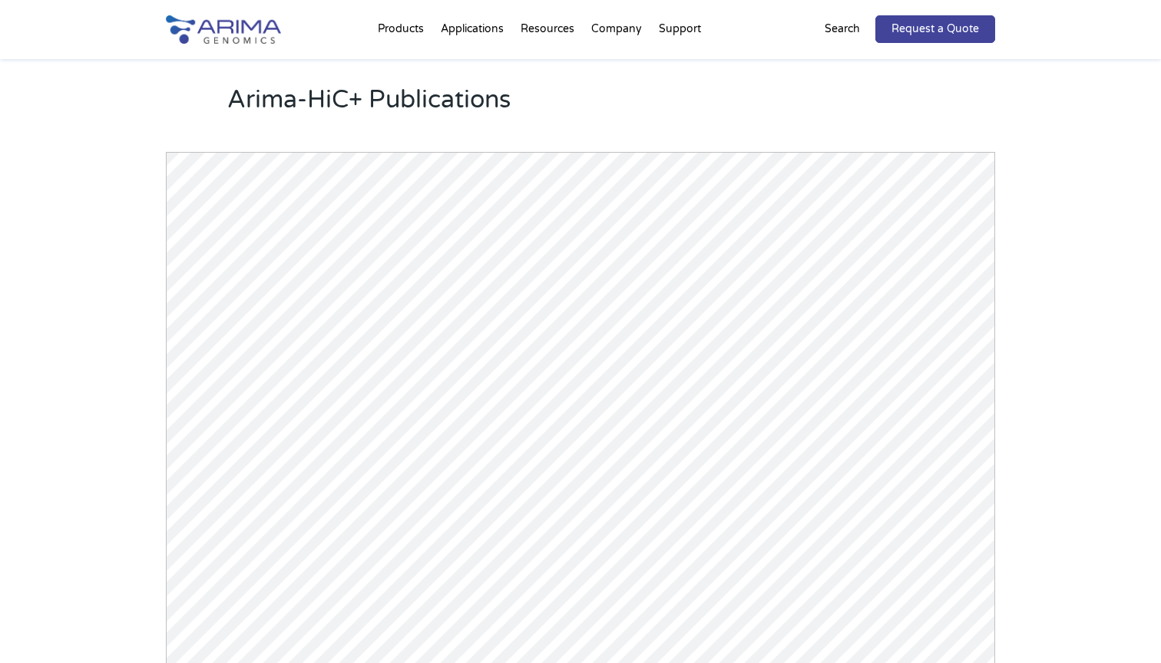
scroll to position [2058, 0]
click at [472, 108] on div "Arima-HiC+ Publications Powered by Bioz © 2025 See more details on Bioz" at bounding box center [580, 439] width 829 height 696
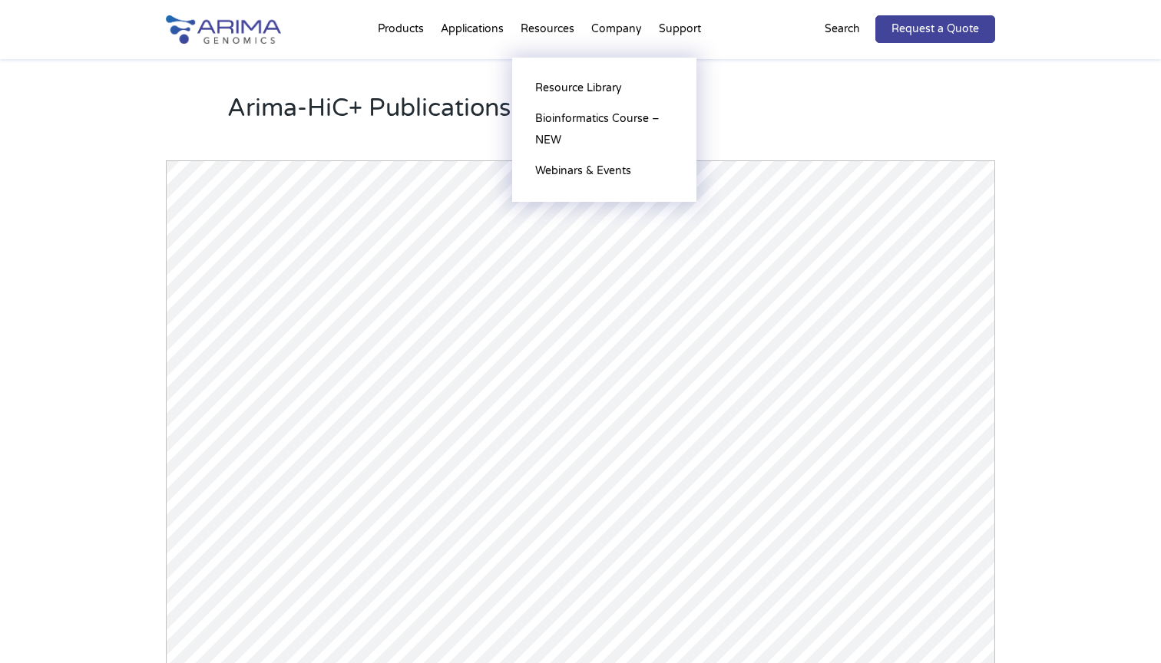
scroll to position [0, 0]
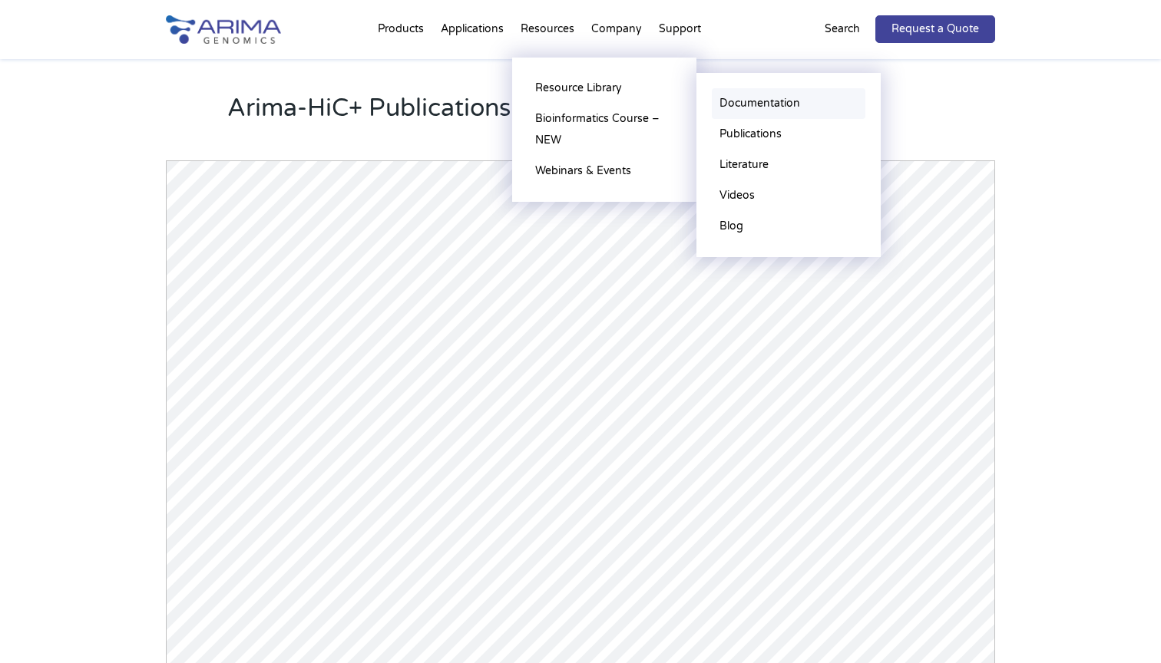
click at [728, 108] on link "Documentation" at bounding box center [789, 103] width 154 height 31
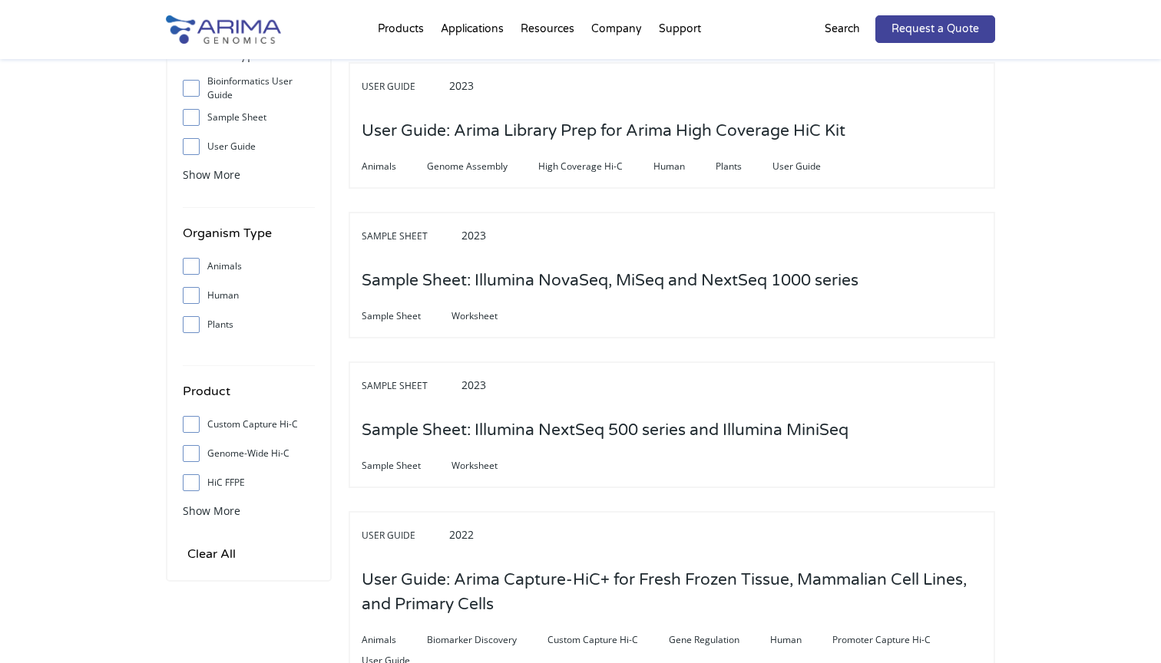
scroll to position [325, 0]
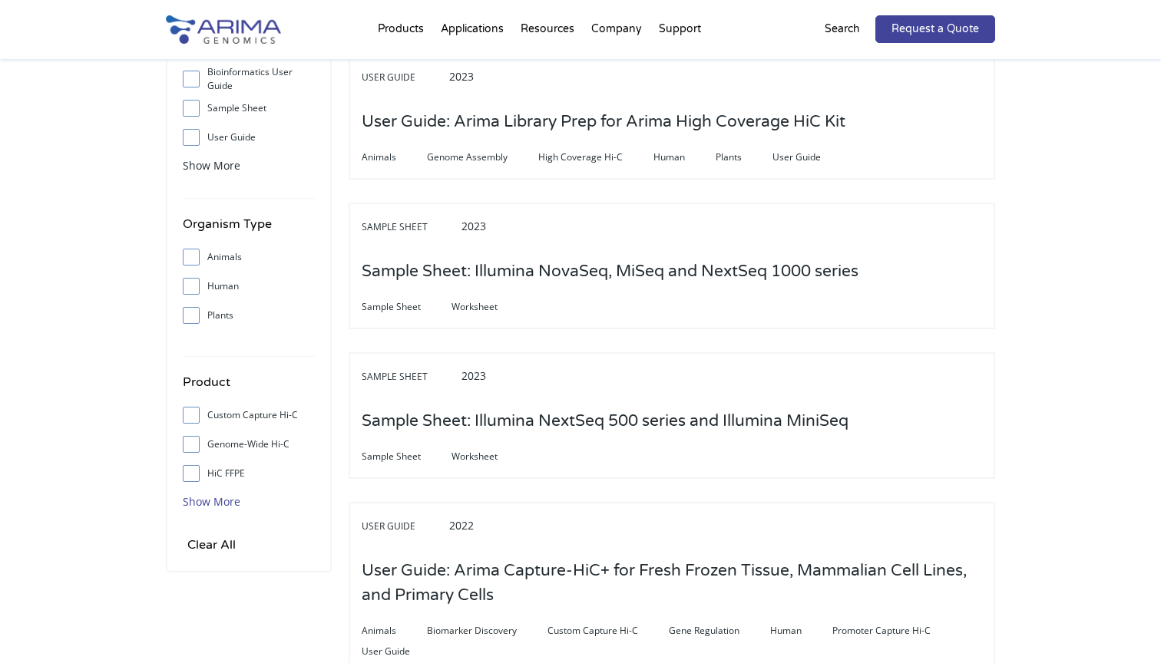
click at [200, 499] on span "Show More" at bounding box center [212, 501] width 58 height 15
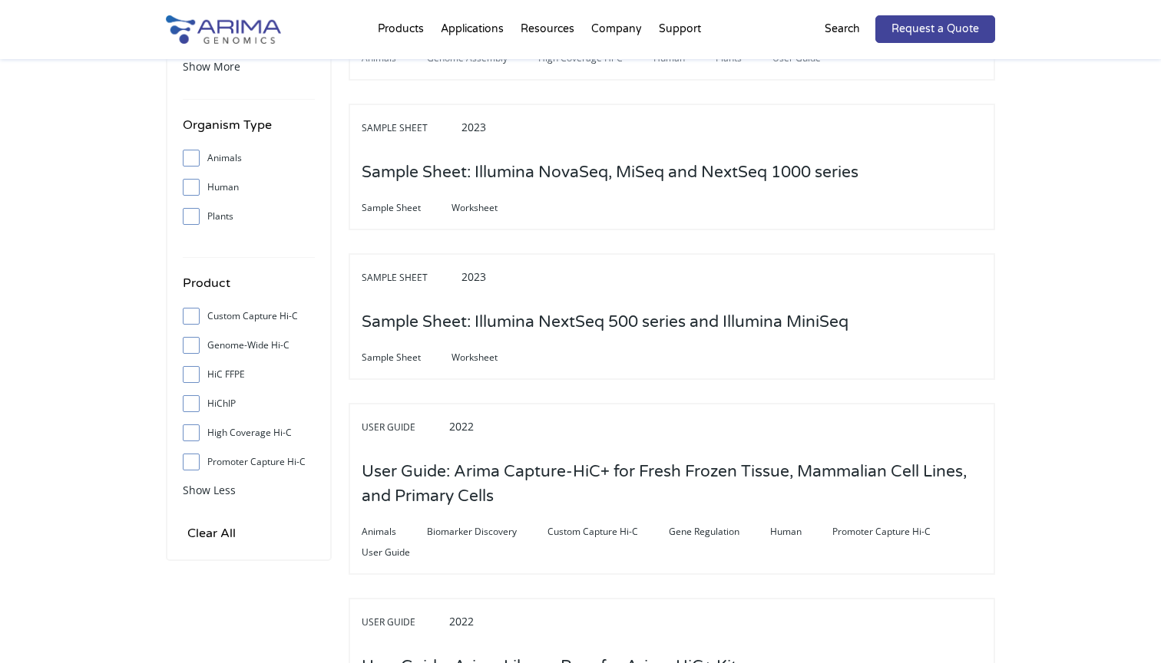
scroll to position [431, 0]
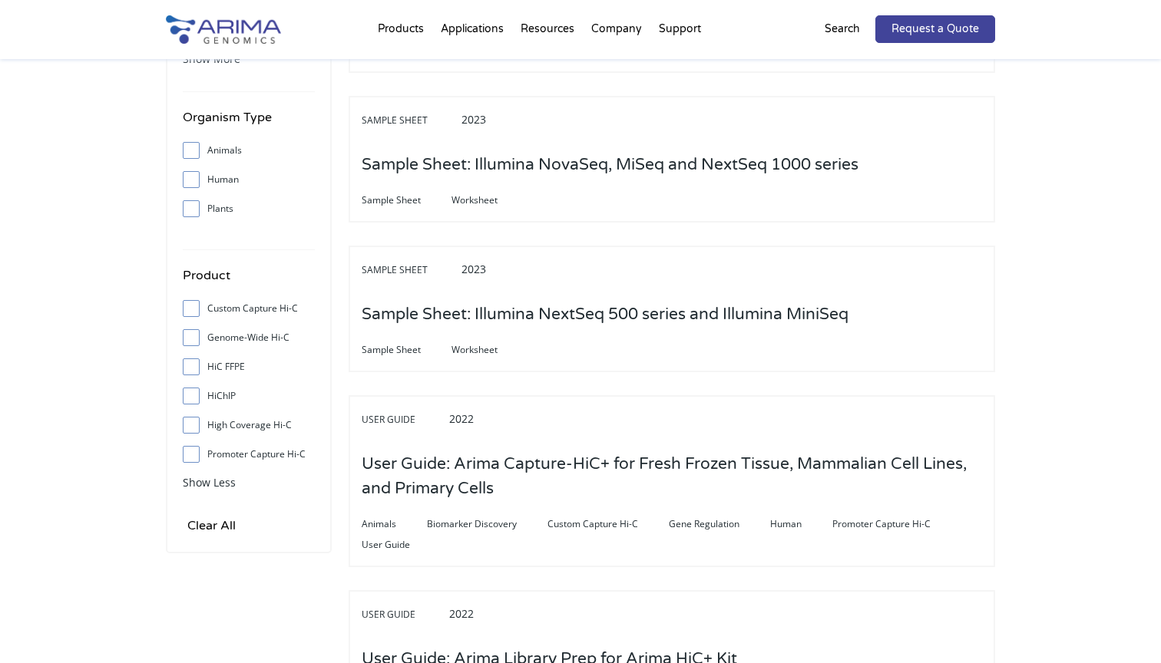
click at [198, 427] on span at bounding box center [195, 425] width 25 height 17
click at [196, 427] on input "High Coverage Hi-C" at bounding box center [191, 425] width 10 height 10
checkbox input "true"
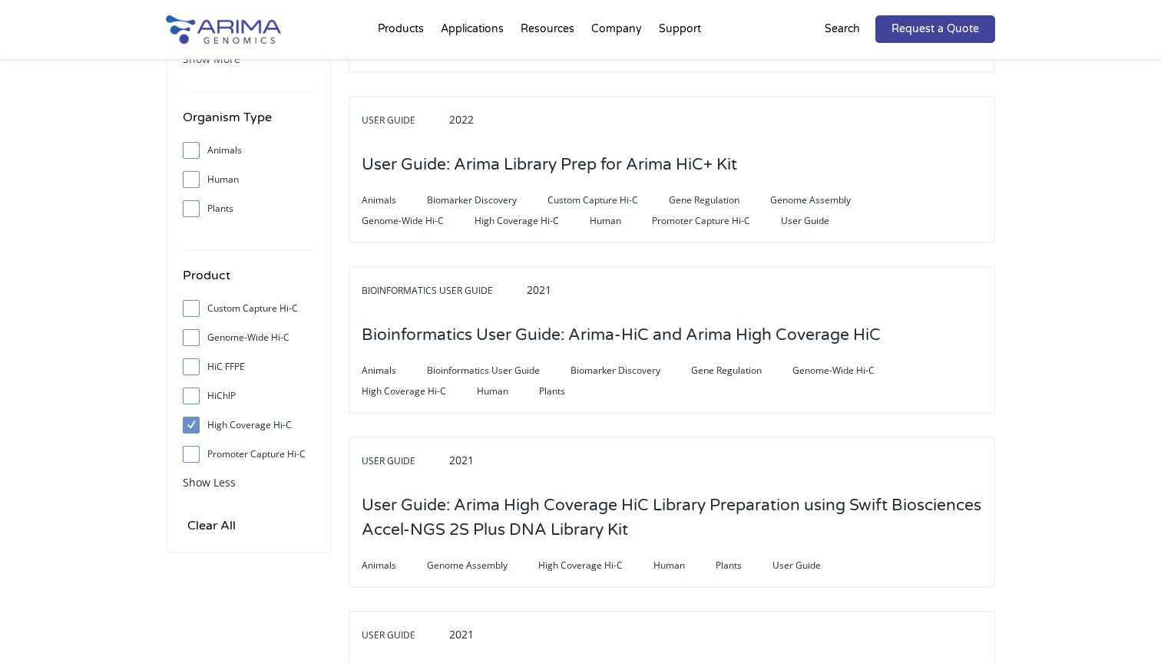
click at [192, 340] on input "Genome-Wide Hi-C" at bounding box center [191, 337] width 10 height 10
checkbox input "true"
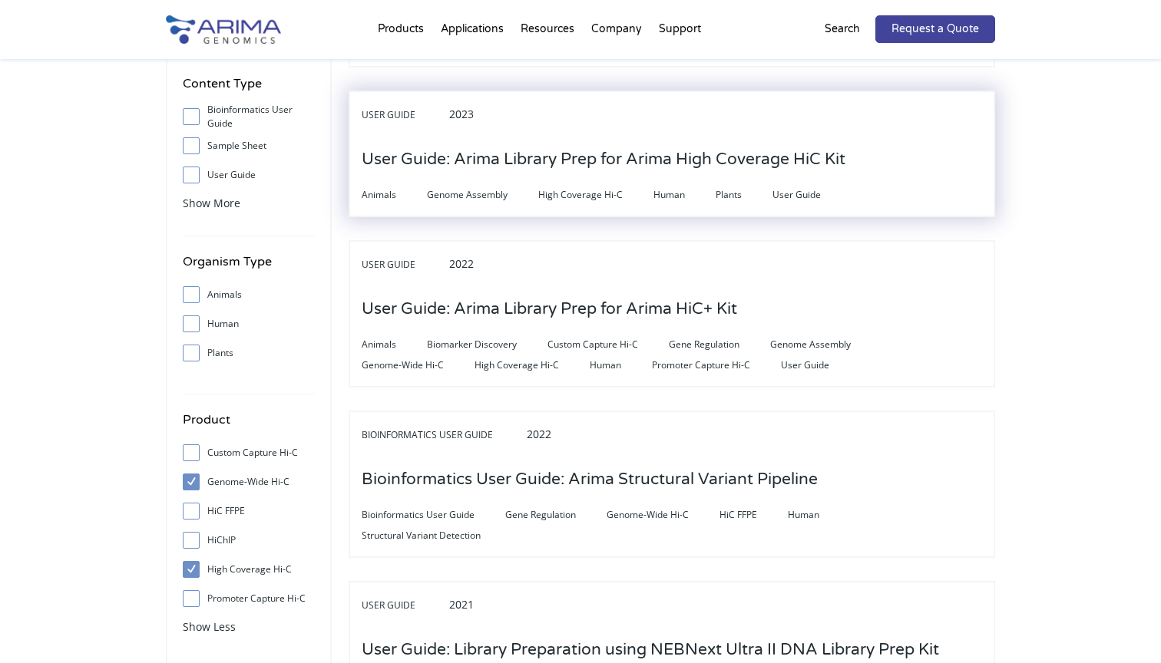
scroll to position [302, 0]
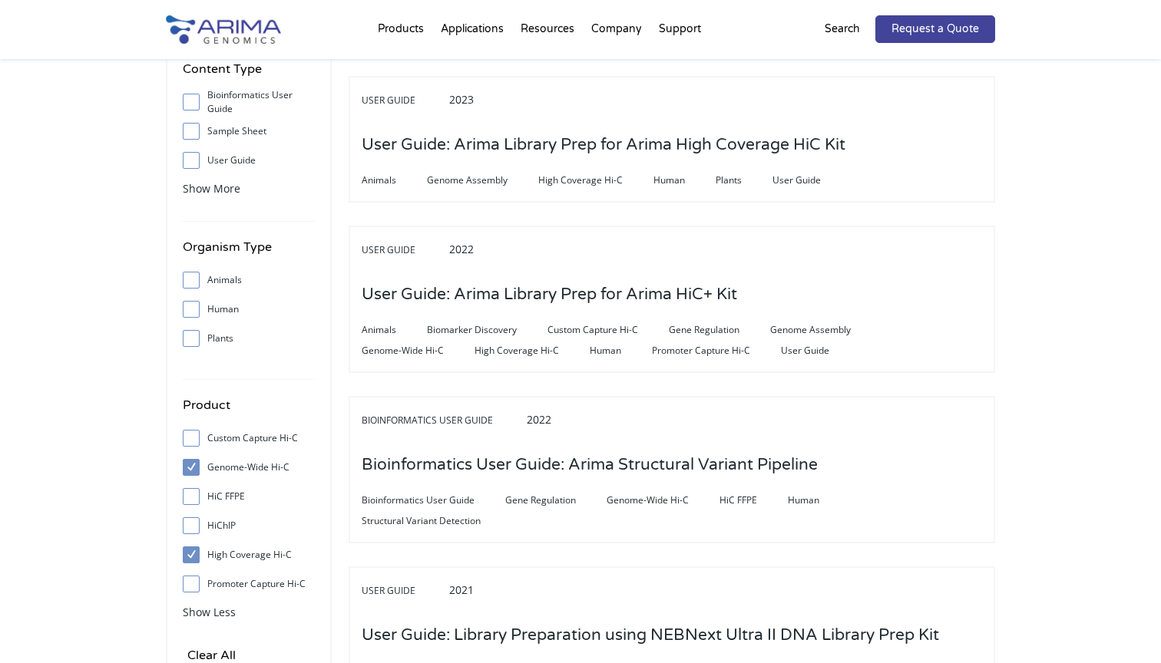
click at [188, 553] on input "High Coverage Hi-C" at bounding box center [191, 555] width 10 height 10
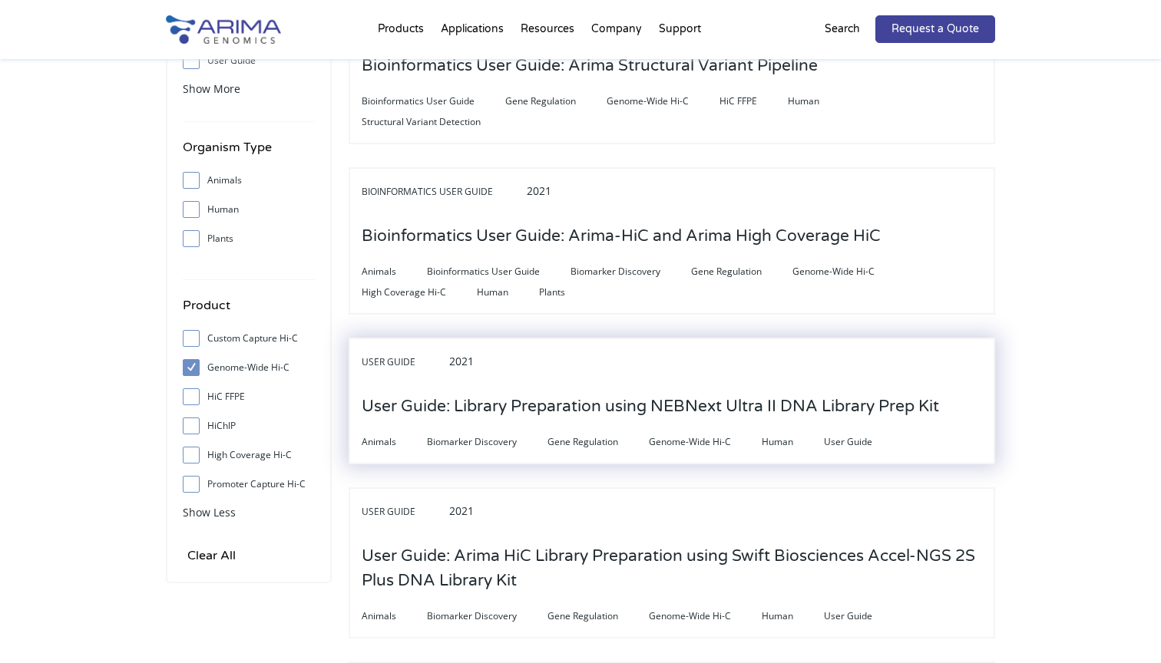
scroll to position [406, 0]
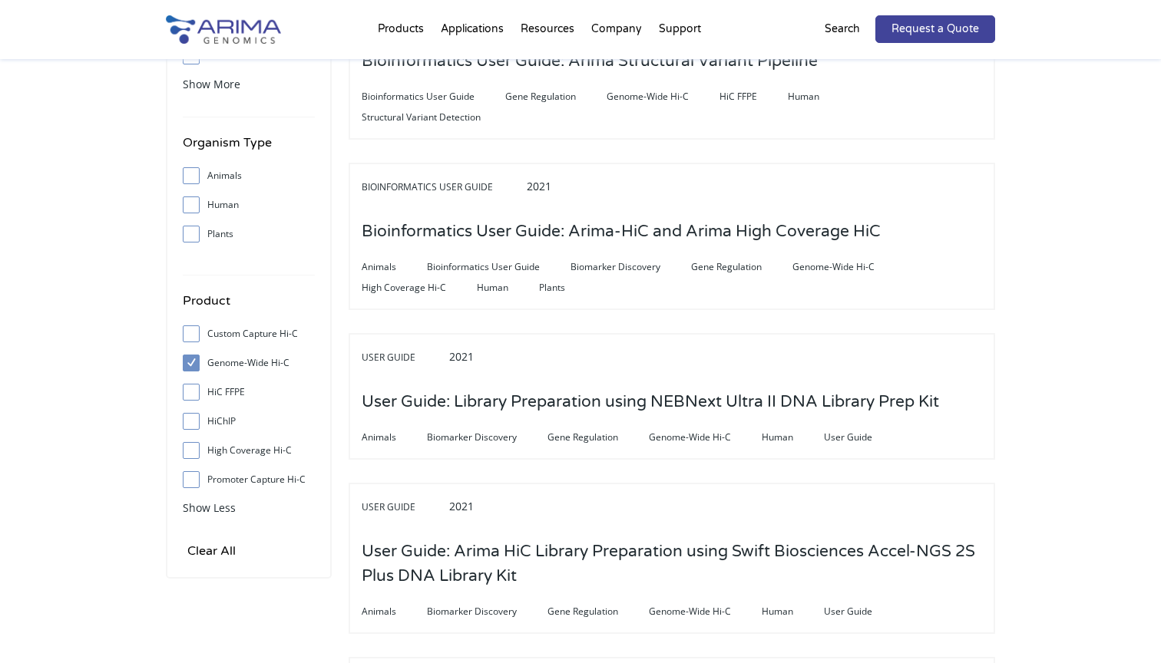
click at [200, 455] on span at bounding box center [195, 450] width 25 height 17
click at [196, 455] on input "High Coverage Hi-C" at bounding box center [191, 450] width 10 height 10
checkbox input "true"
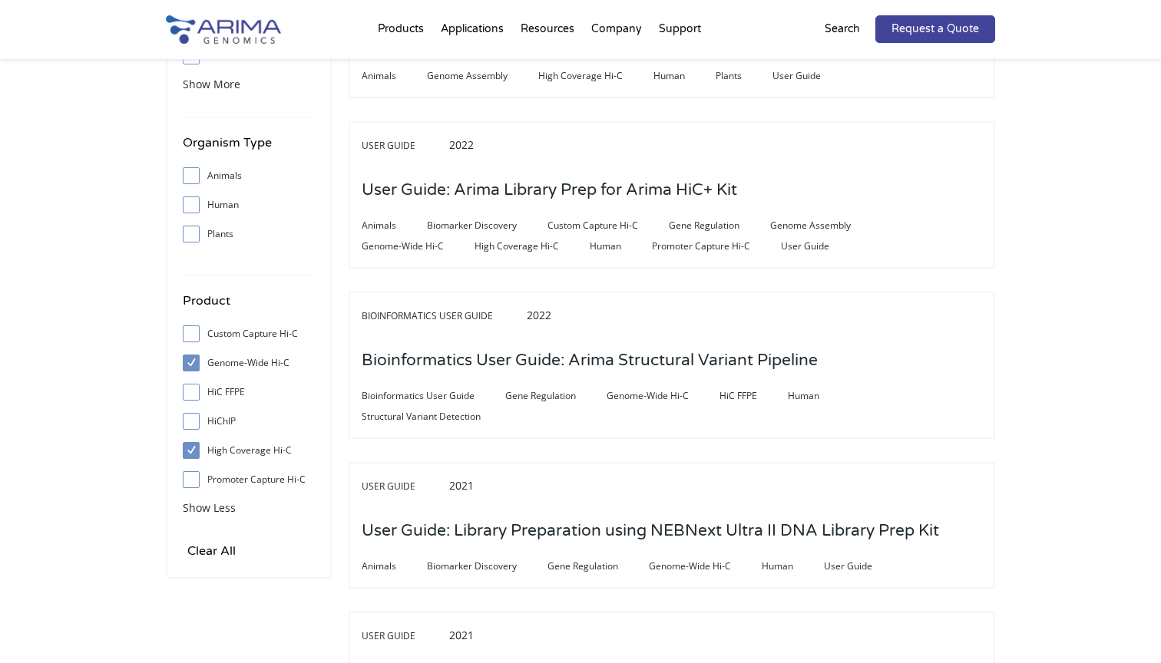
click at [193, 363] on span at bounding box center [195, 363] width 25 height 17
click at [193, 363] on input "Genome-Wide Hi-C" at bounding box center [191, 363] width 10 height 10
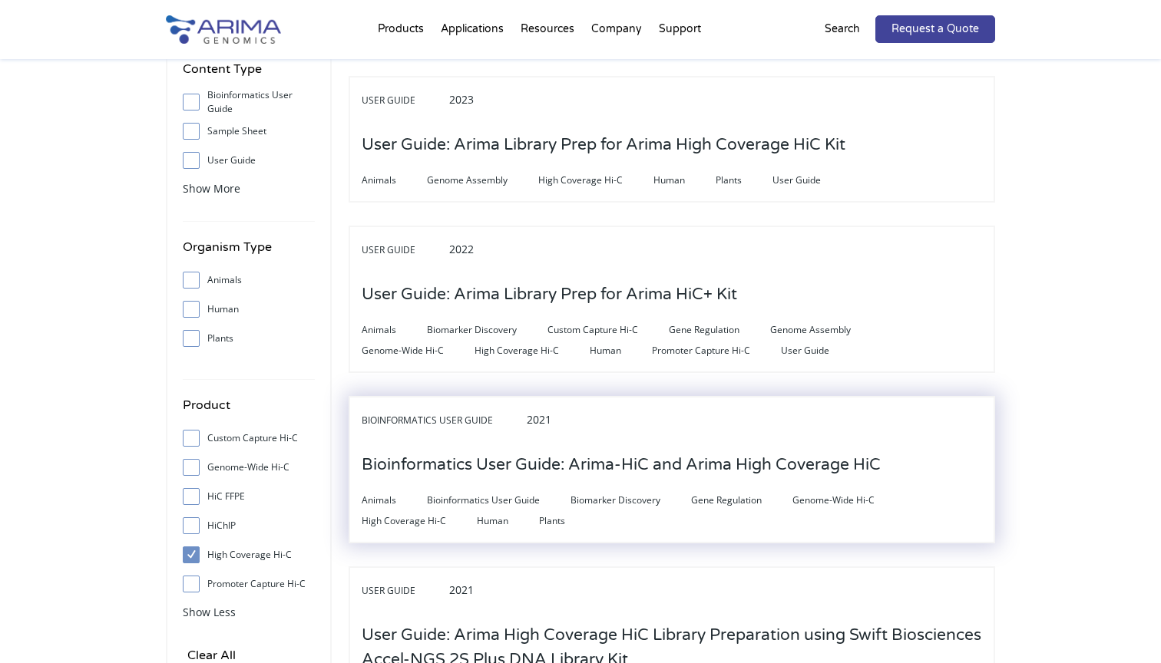
scroll to position [316, 0]
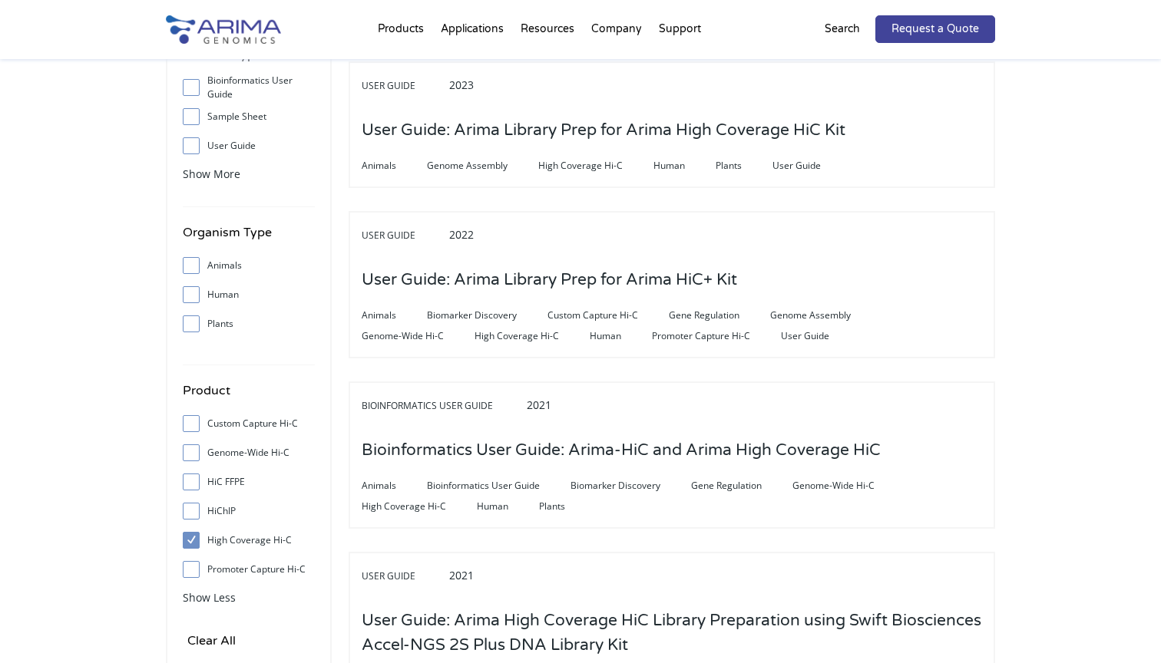
click at [190, 447] on span at bounding box center [195, 452] width 25 height 17
click at [190, 447] on input "Genome-Wide Hi-C" at bounding box center [191, 452] width 10 height 10
checkbox input "true"
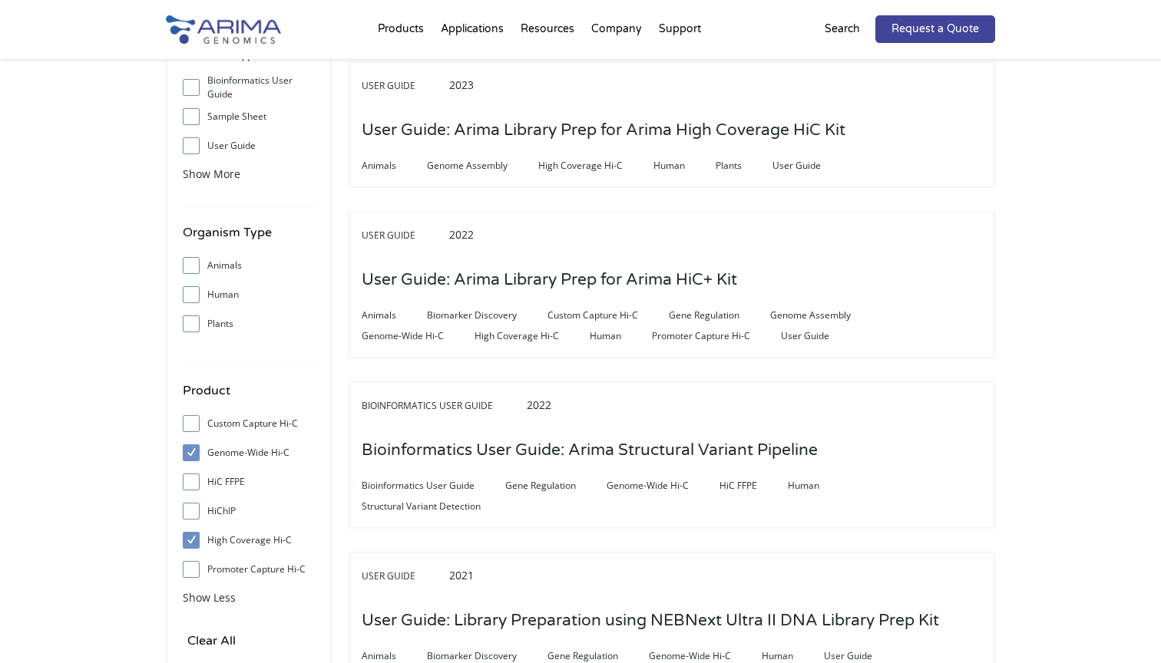
click at [193, 540] on span at bounding box center [195, 540] width 25 height 17
click at [193, 540] on input "High Coverage Hi-C" at bounding box center [191, 540] width 10 height 10
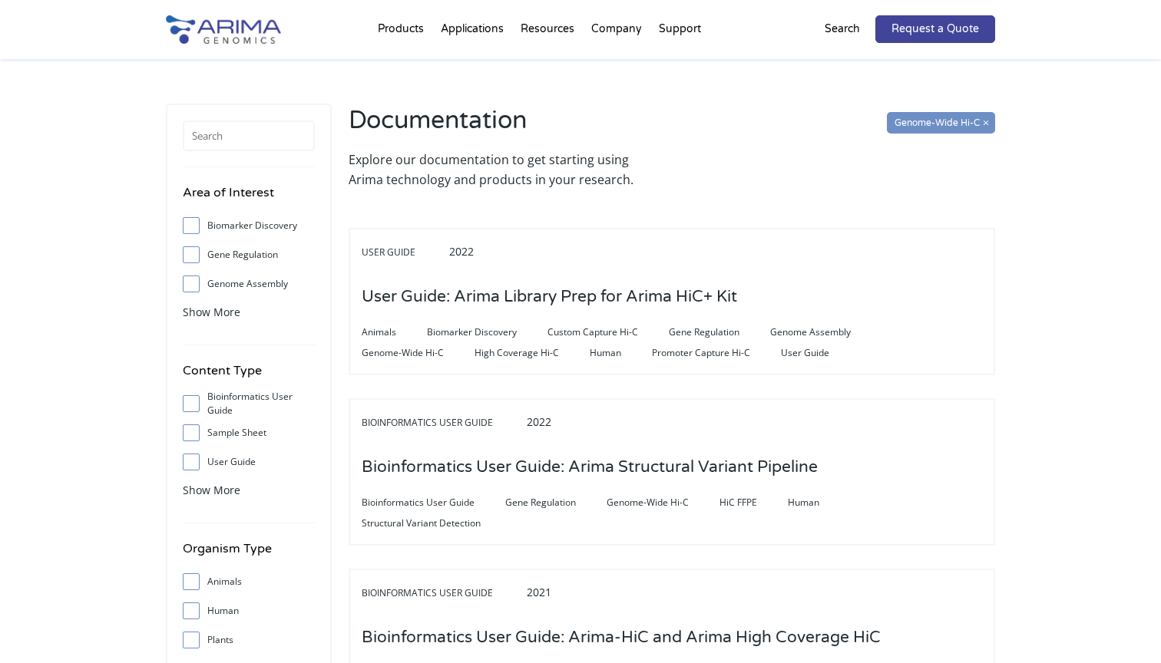
scroll to position [0, 0]
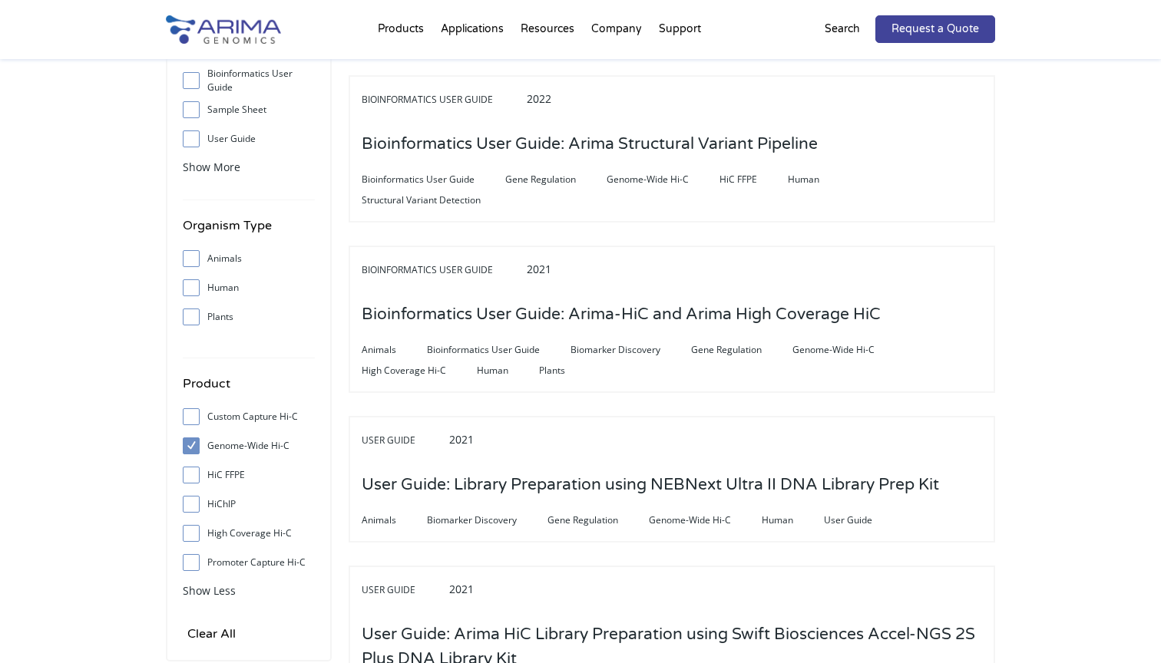
click at [188, 527] on span at bounding box center [195, 533] width 25 height 17
click at [188, 528] on input "High Coverage Hi-C" at bounding box center [191, 533] width 10 height 10
checkbox input "true"
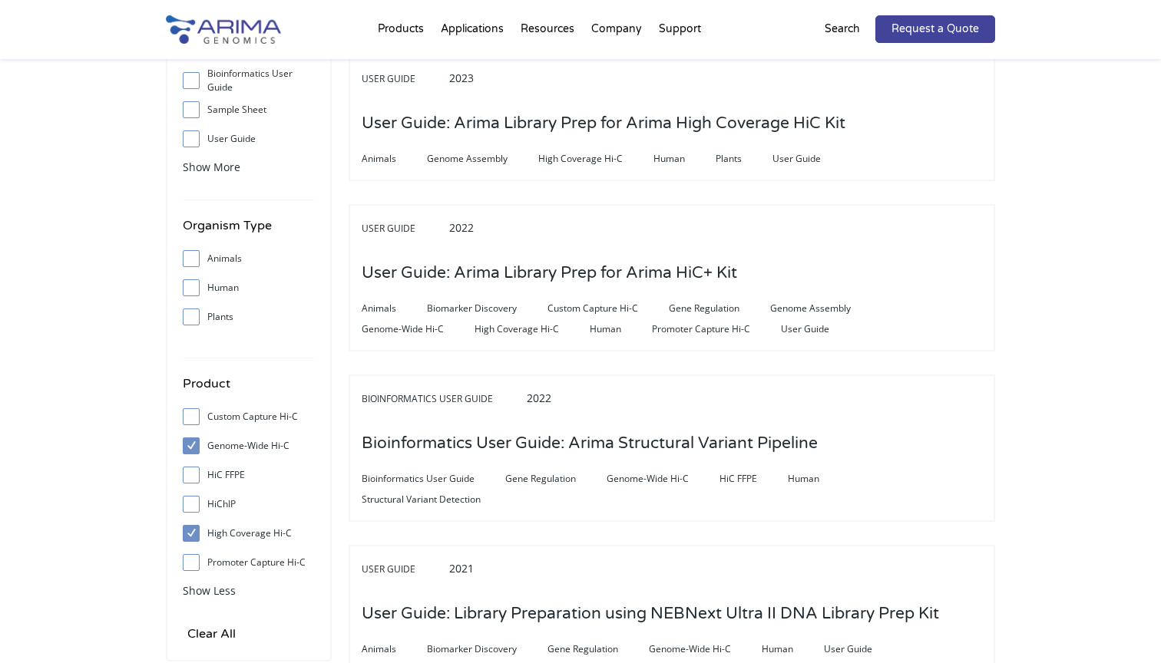
click at [190, 443] on input "Genome-Wide Hi-C" at bounding box center [191, 446] width 10 height 10
checkbox input "false"
